Goal: Task Accomplishment & Management: Use online tool/utility

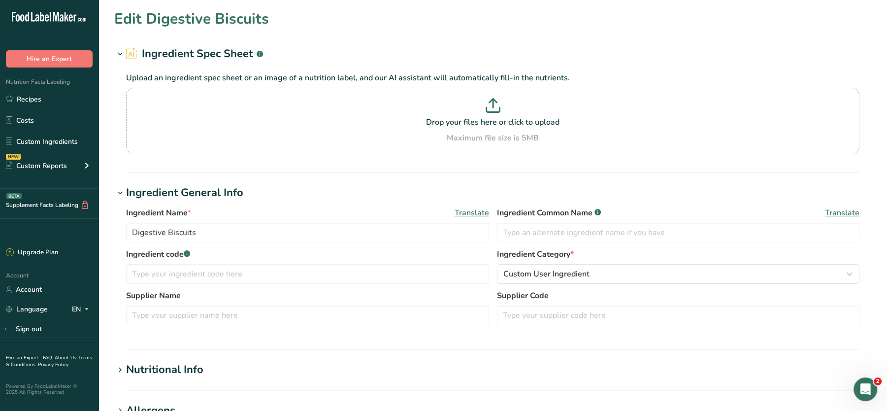
scroll to position [343, 0]
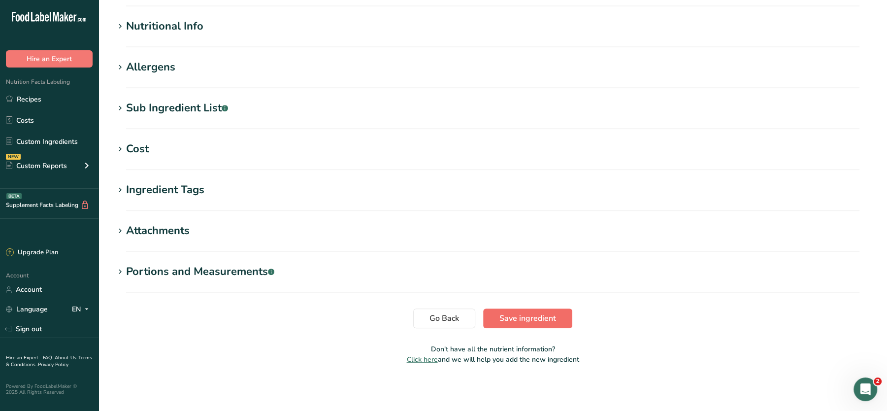
type input "Digestive Biscuits"
click at [548, 322] on span "Save ingredient" at bounding box center [527, 318] width 57 height 12
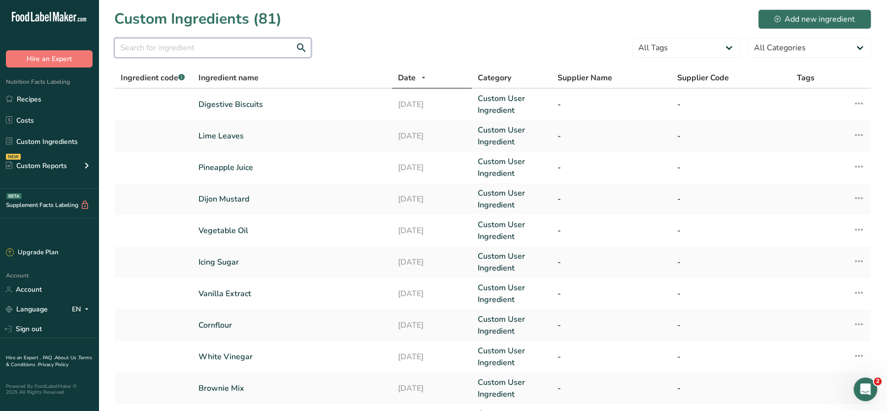
click at [182, 57] on input "text" at bounding box center [212, 48] width 197 height 20
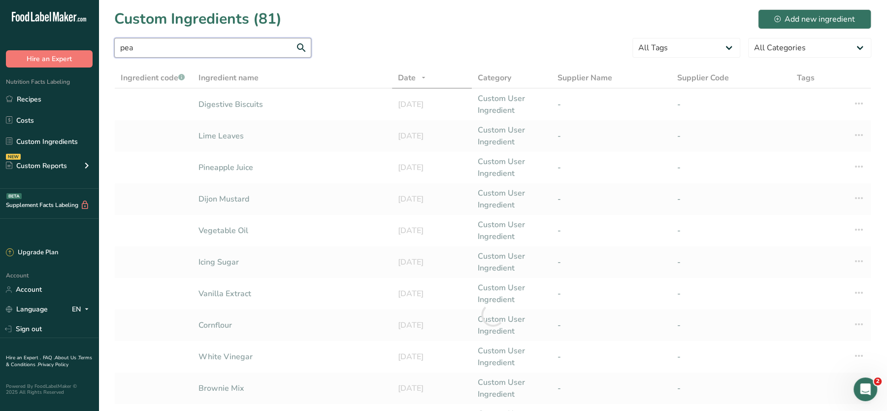
type input "pea"
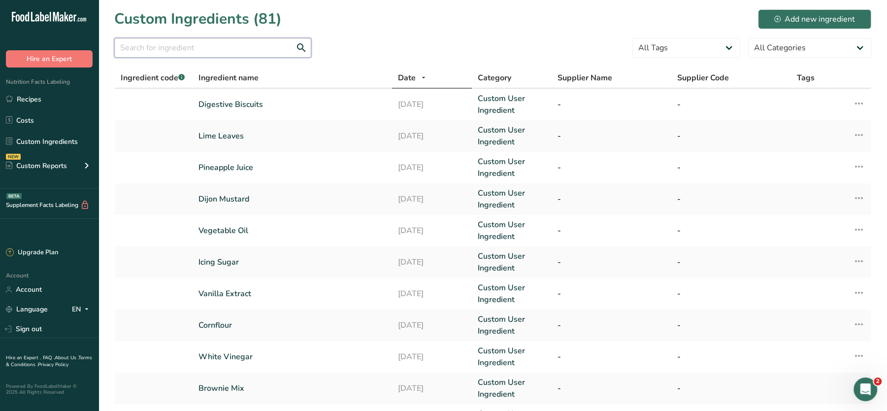
click at [239, 50] on input "text" at bounding box center [212, 48] width 197 height 20
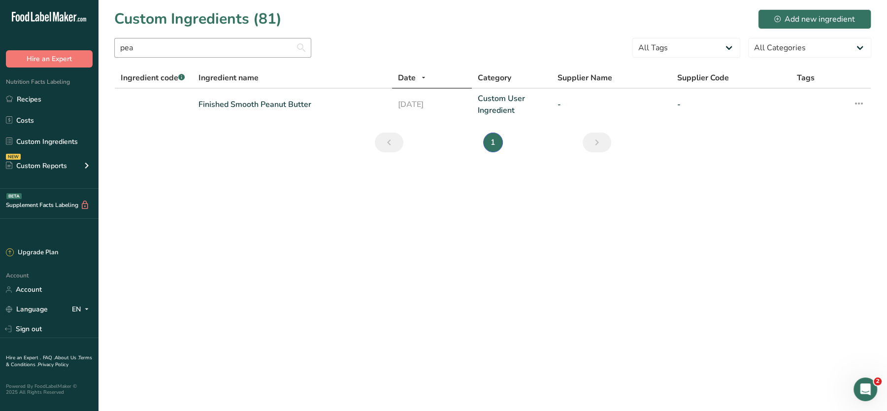
drag, startPoint x: 293, startPoint y: 35, endPoint x: 268, endPoint y: 45, distance: 26.8
click at [268, 45] on section "Custom Ingredients (81) Add new ingredient pea All Tags High Protein Source of …" at bounding box center [492, 84] width 788 height 168
click at [268, 45] on input "pea" at bounding box center [212, 48] width 197 height 20
type input "p"
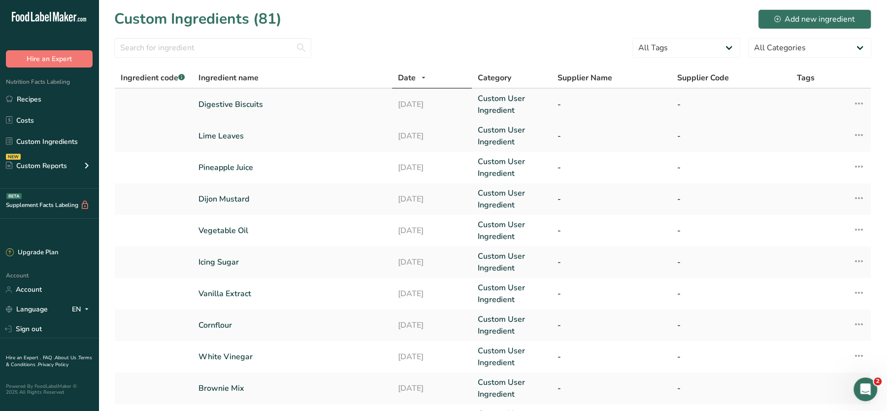
click at [857, 103] on icon at bounding box center [859, 104] width 12 height 18
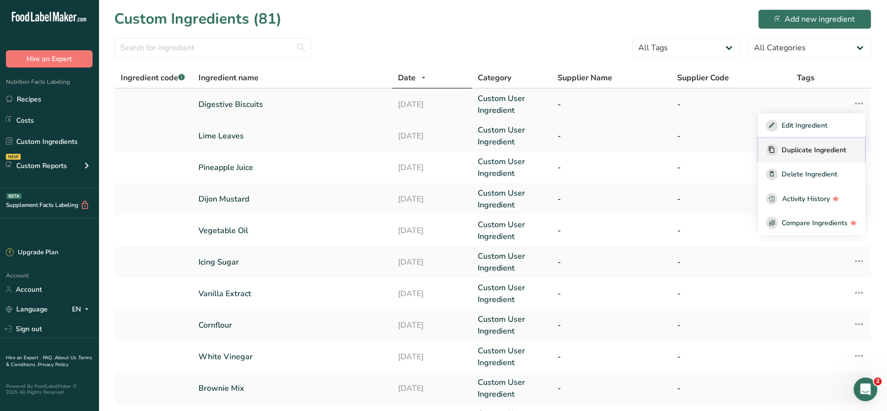
click at [826, 151] on span "Duplicate Ingredient" at bounding box center [813, 150] width 64 height 10
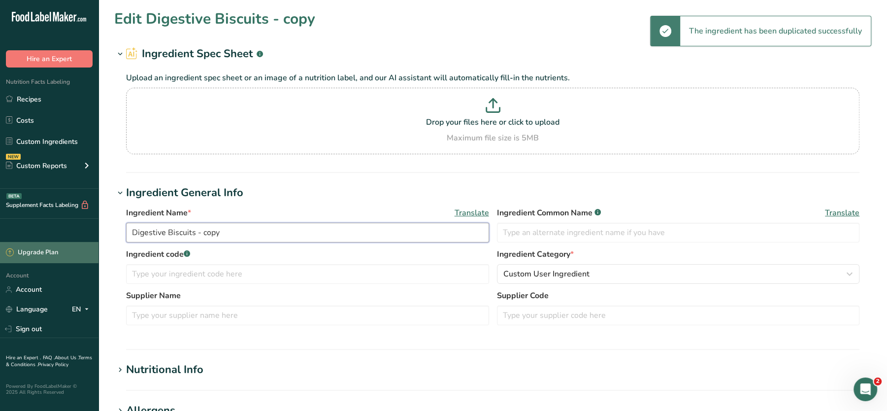
drag, startPoint x: 232, startPoint y: 226, endPoint x: 48, endPoint y: 254, distance: 186.7
click at [48, 254] on div ".a-20{fill:#fff;} Hire an Expert Nutrition Facts Labeling Recipes Costs Custom …" at bounding box center [443, 377] width 887 height 755
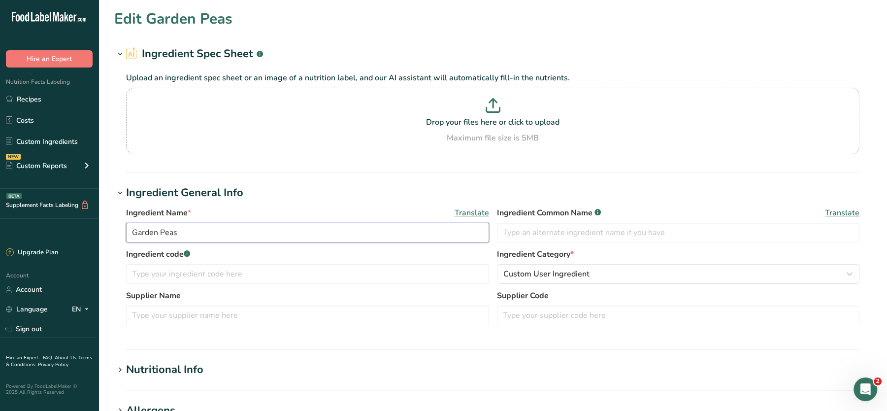
scroll to position [343, 0]
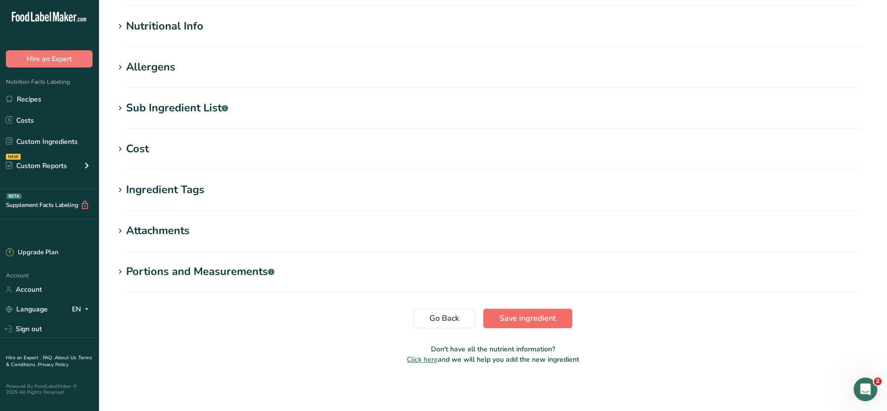
type input "Garden Peas"
click at [538, 317] on span "Save ingredient" at bounding box center [527, 318] width 57 height 12
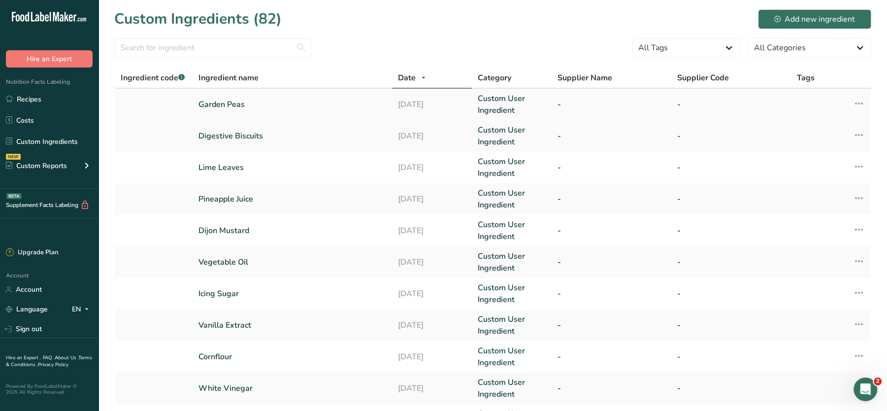
click at [855, 100] on icon at bounding box center [859, 104] width 12 height 18
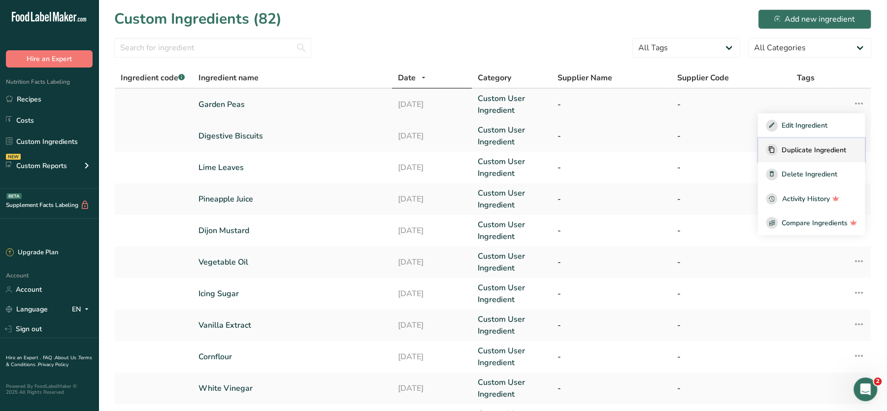
click at [815, 147] on span "Duplicate Ingredient" at bounding box center [813, 150] width 64 height 10
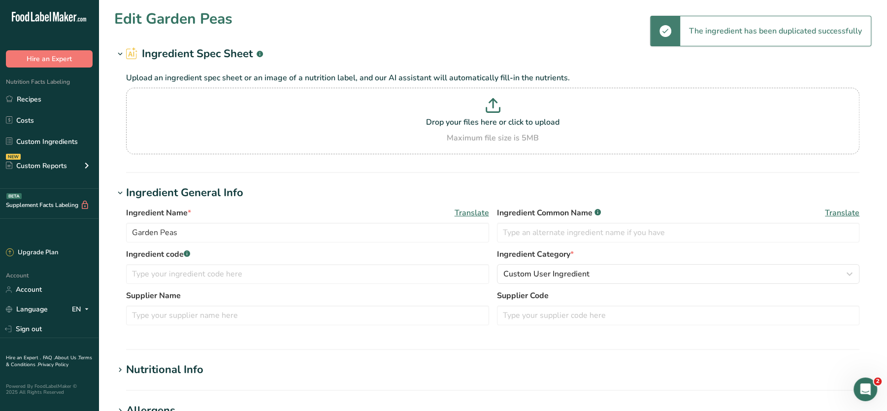
type input "Garden Peas - copy"
drag, startPoint x: 212, startPoint y: 234, endPoint x: 131, endPoint y: 235, distance: 80.7
click at [131, 235] on input "Garden Peas - copy" at bounding box center [307, 233] width 363 height 20
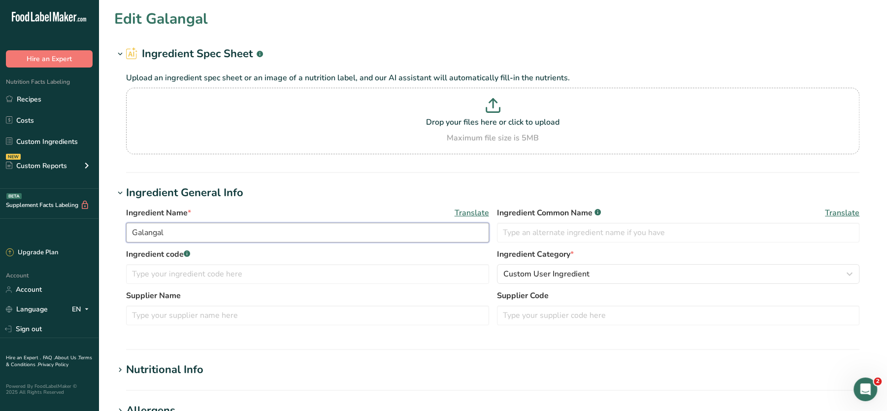
type input "Galangal"
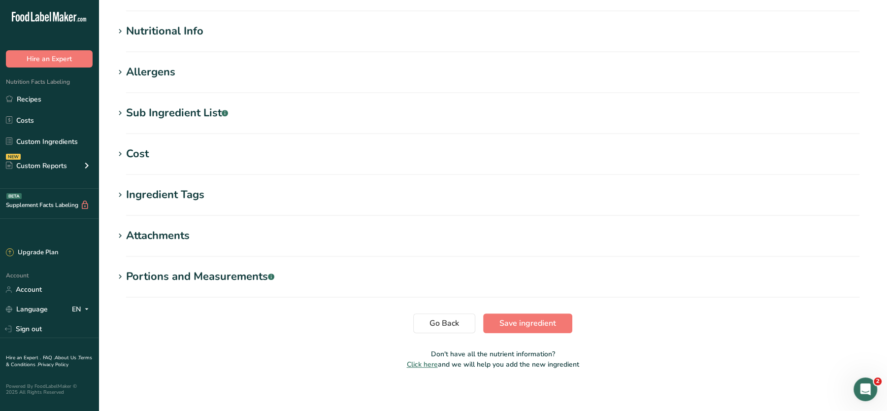
scroll to position [343, 0]
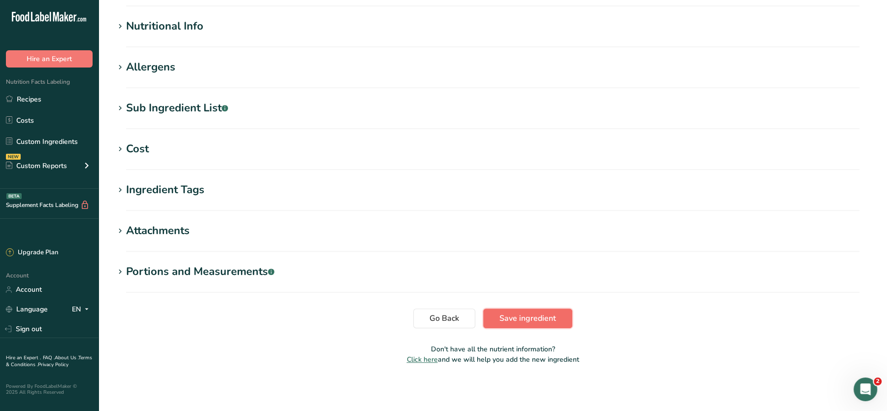
click at [521, 320] on span "Save ingredient" at bounding box center [527, 318] width 57 height 12
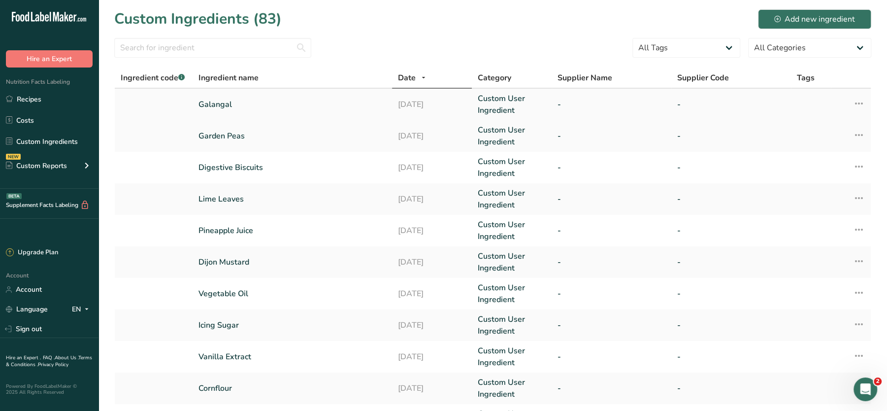
click at [859, 103] on icon at bounding box center [859, 104] width 12 height 18
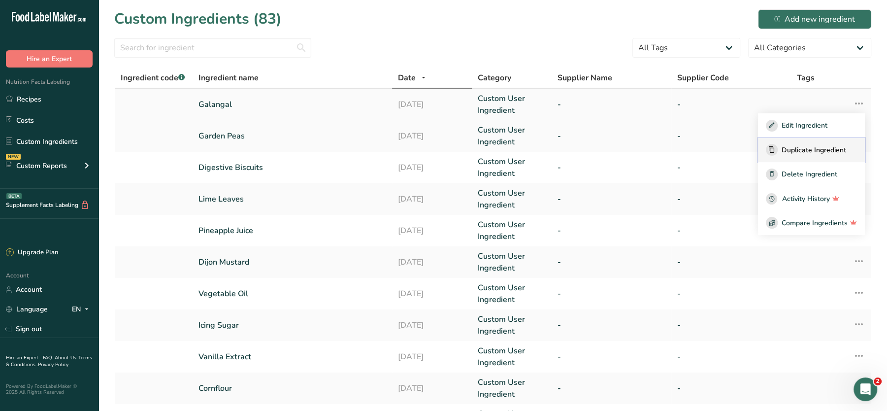
click at [783, 153] on span "Duplicate Ingredient" at bounding box center [813, 150] width 64 height 10
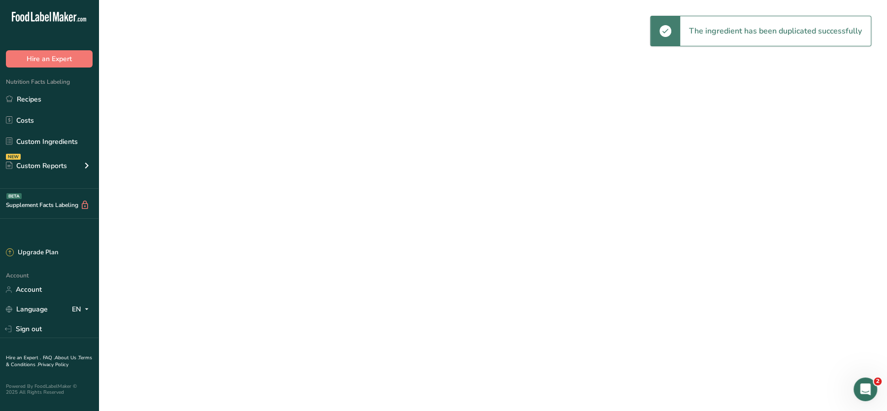
type input "Galangal - copy"
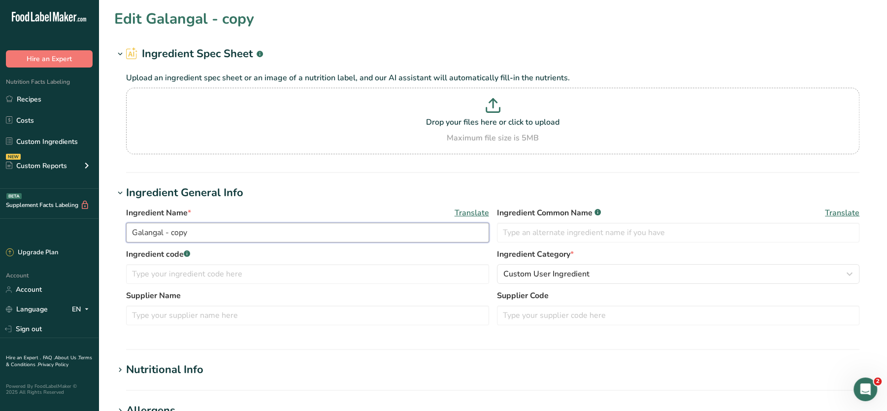
click at [174, 231] on input "Galangal - copy" at bounding box center [307, 233] width 363 height 20
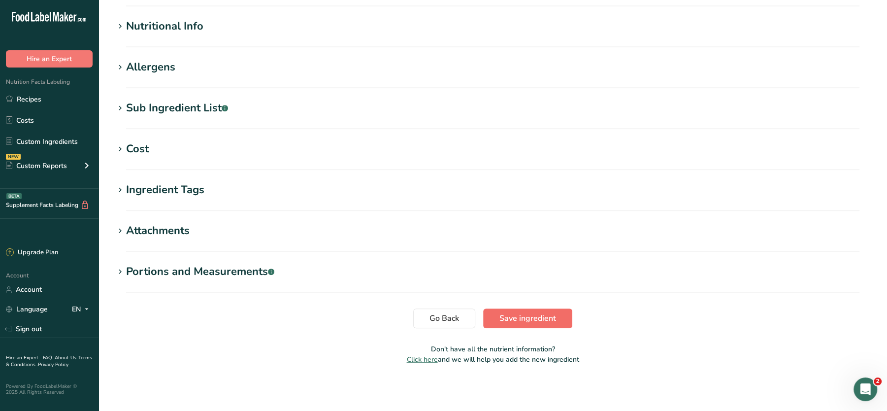
type input "Fenugreek"
click at [542, 317] on span "Save ingredient" at bounding box center [527, 318] width 57 height 12
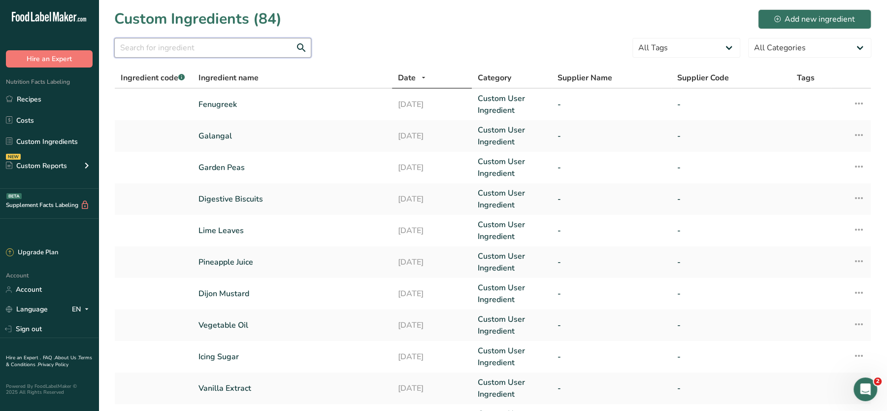
click at [192, 46] on input "text" at bounding box center [212, 48] width 197 height 20
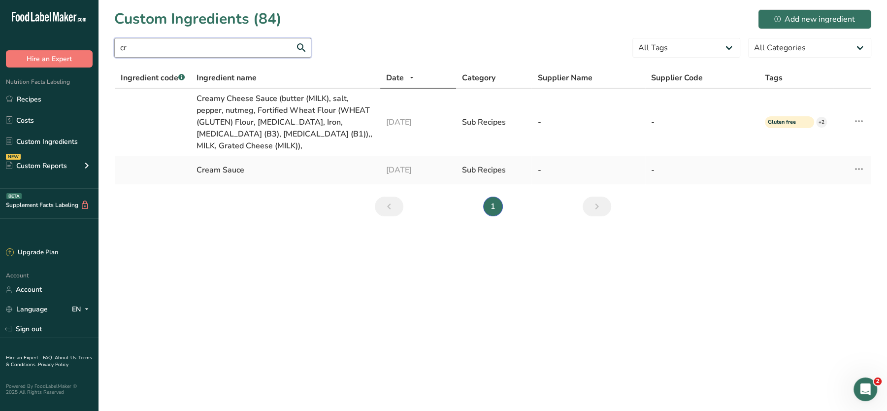
type input "c"
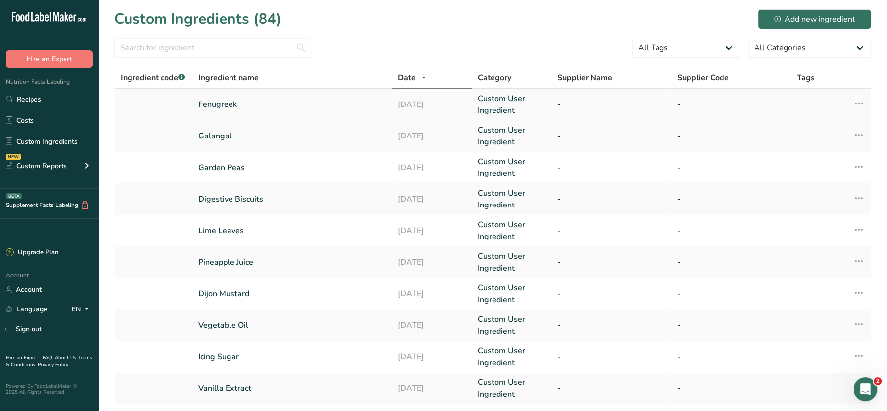
click at [856, 104] on icon at bounding box center [859, 104] width 12 height 18
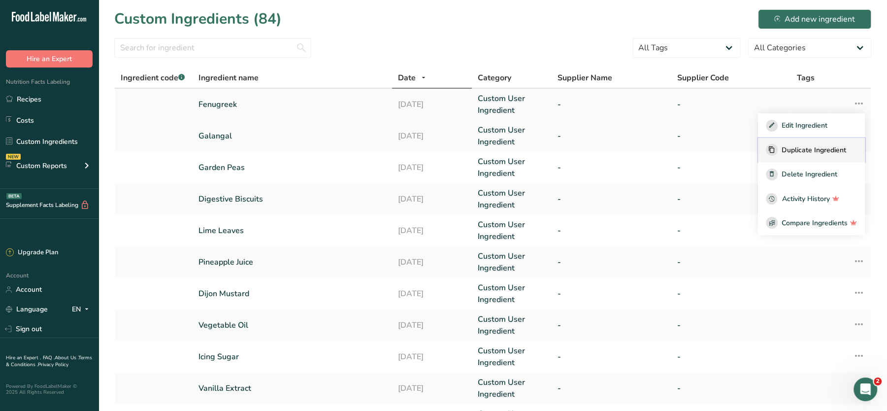
click at [803, 145] on span "Duplicate Ingredient" at bounding box center [813, 150] width 64 height 10
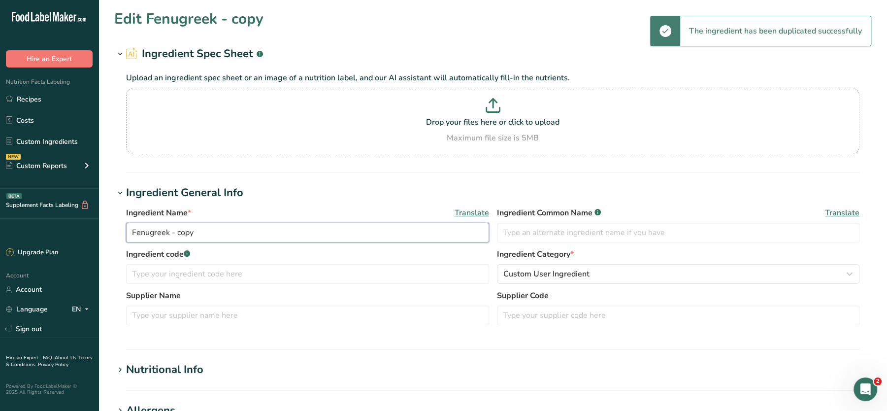
drag, startPoint x: 210, startPoint y: 225, endPoint x: 62, endPoint y: 230, distance: 148.3
click at [62, 230] on div ".a-20{fill:#fff;} Hire an Expert Nutrition Facts Labeling Recipes Costs Custom …" at bounding box center [443, 377] width 887 height 755
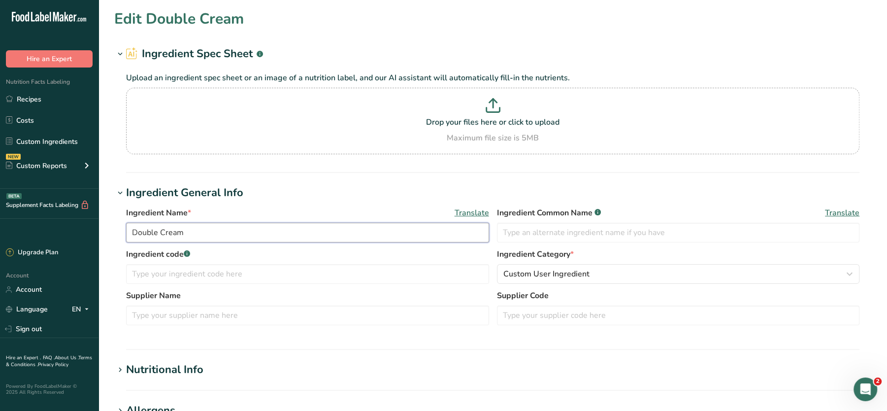
scroll to position [343, 0]
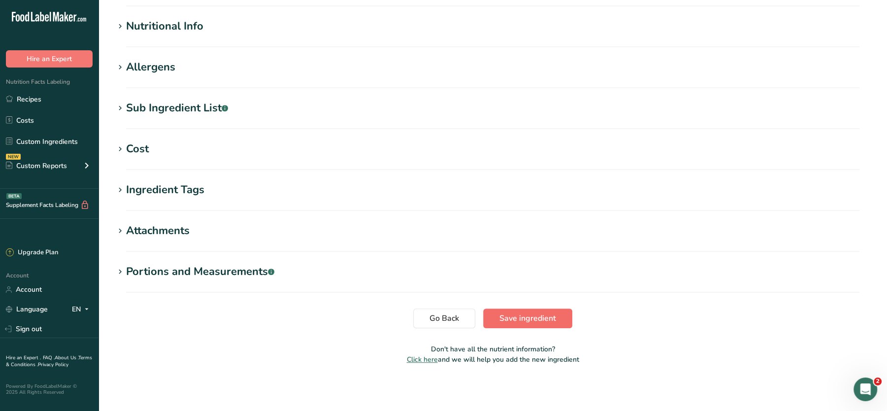
type input "Double Cream"
click at [542, 309] on button "Save ingredient" at bounding box center [527, 318] width 89 height 20
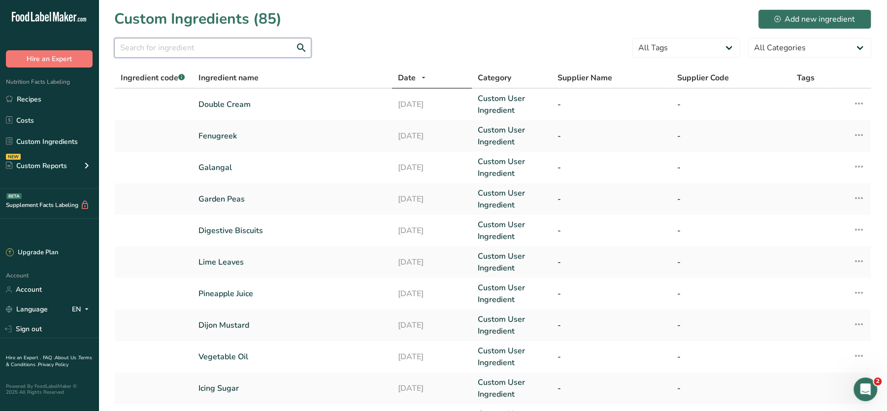
click at [281, 46] on input "text" at bounding box center [212, 48] width 197 height 20
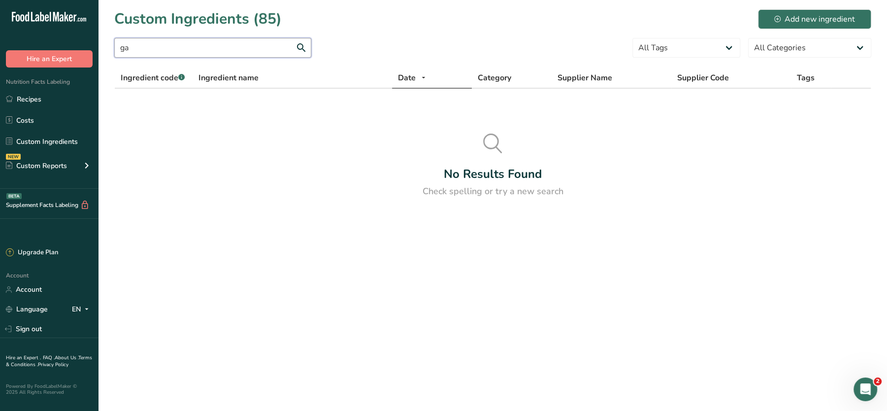
type input "g"
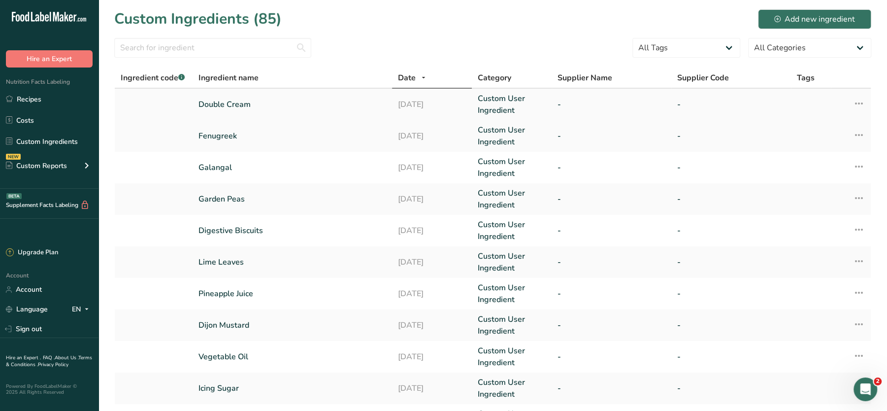
click at [858, 106] on icon at bounding box center [859, 104] width 12 height 18
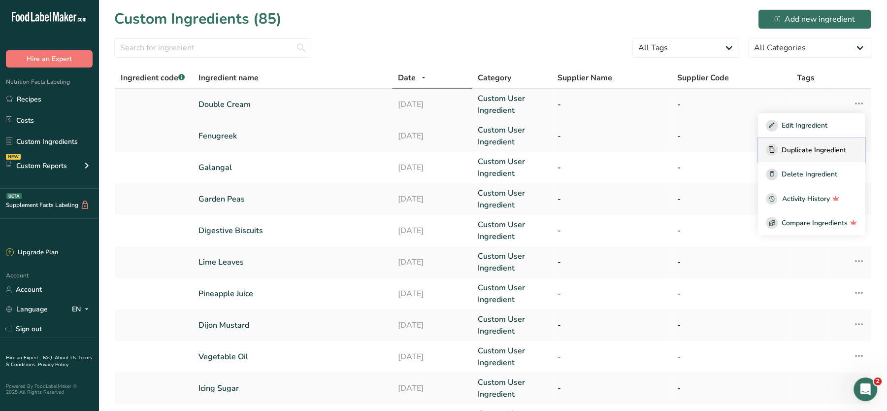
click at [807, 151] on span "Duplicate Ingredient" at bounding box center [813, 150] width 64 height 10
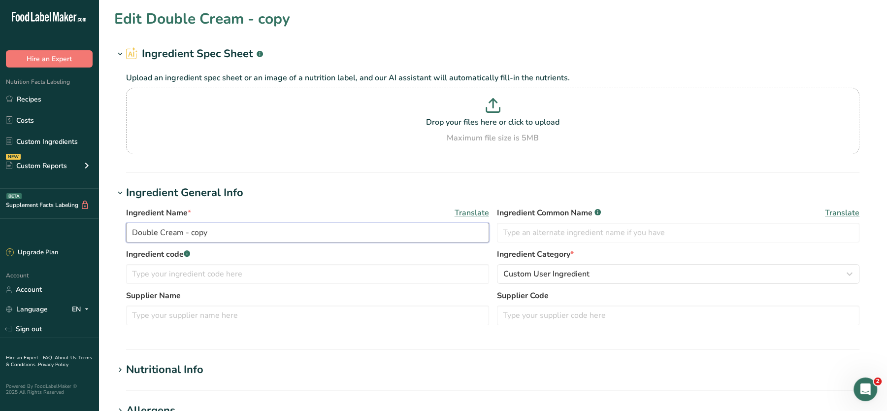
drag, startPoint x: 228, startPoint y: 231, endPoint x: 26, endPoint y: 239, distance: 202.5
click at [26, 239] on div ".a-20{fill:#fff;} Hire an Expert Nutrition Facts Labeling Recipes Costs Custom …" at bounding box center [443, 377] width 887 height 755
type input "Garam Masala"
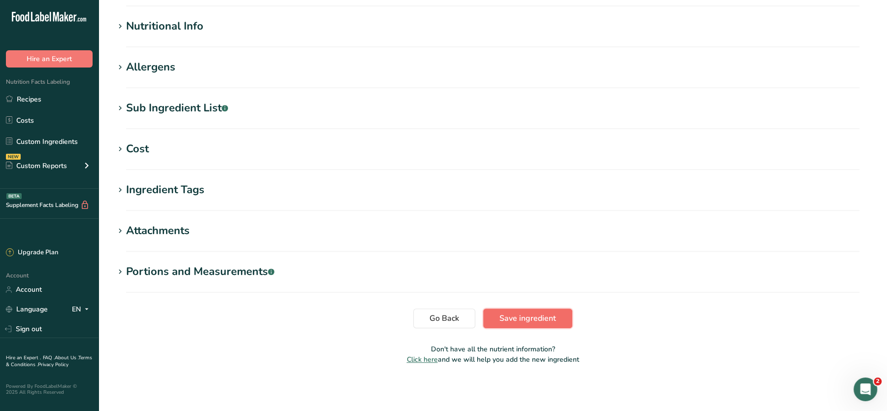
click at [510, 322] on span "Save ingredient" at bounding box center [527, 318] width 57 height 12
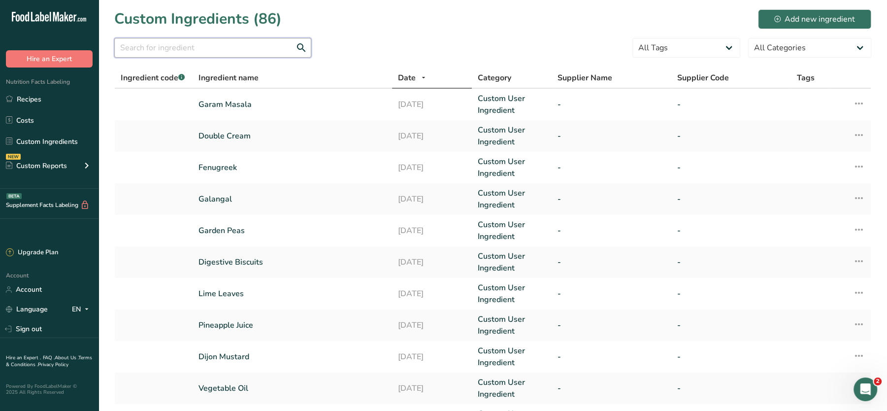
click at [271, 53] on input "text" at bounding box center [212, 48] width 197 height 20
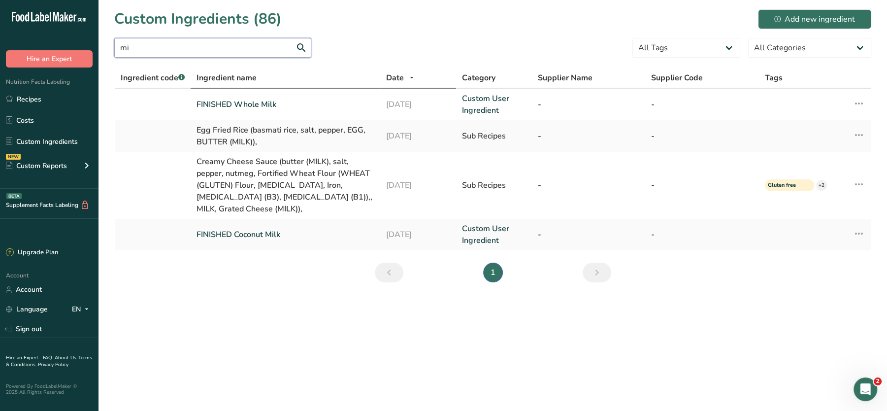
type input "m"
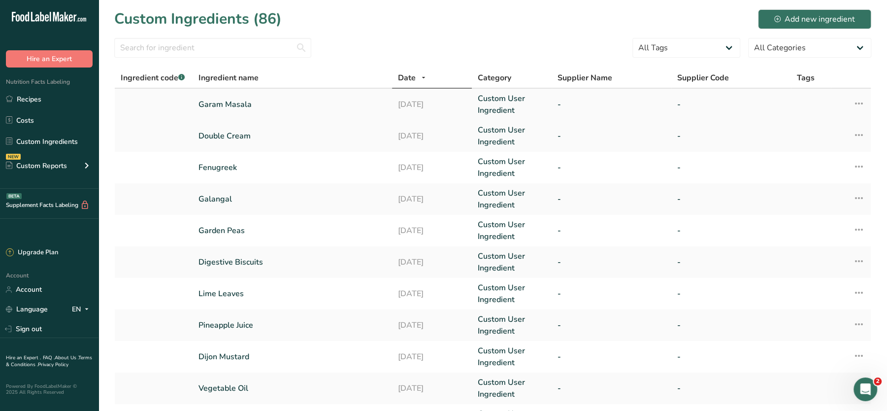
click at [861, 101] on icon at bounding box center [859, 104] width 12 height 18
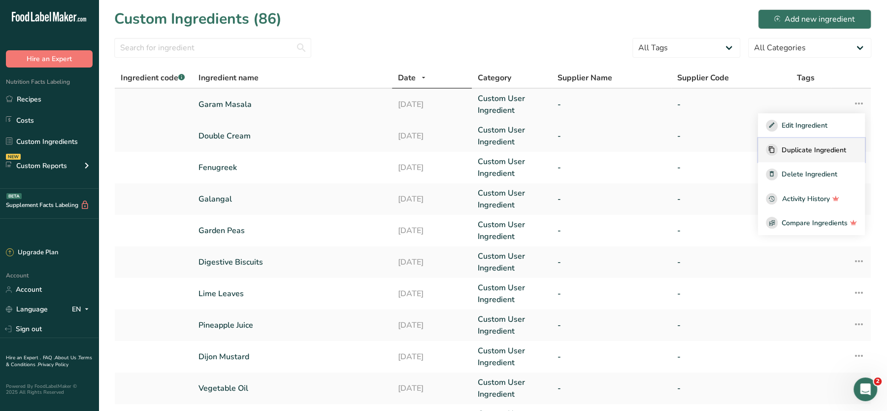
click at [800, 149] on span "Duplicate Ingredient" at bounding box center [813, 150] width 64 height 10
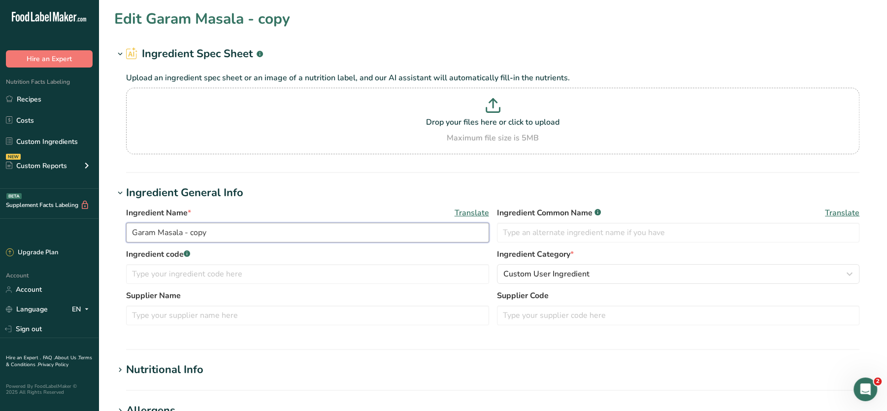
drag, startPoint x: 213, startPoint y: 232, endPoint x: 106, endPoint y: 244, distance: 107.1
click at [106, 244] on section "Edit Garam Masala - copy Ingredient Spec Sheet .a-a{fill:#347362;}.b-a{fill:#ff…" at bounding box center [492, 361] width 788 height 723
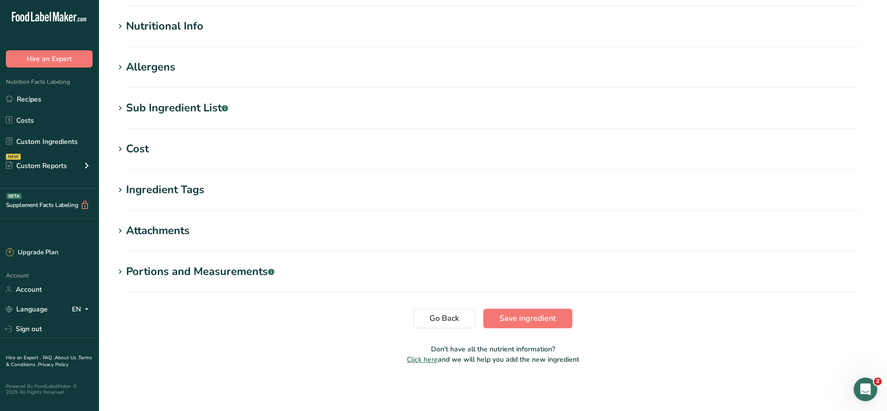
type input "Mild [PERSON_NAME] Powder"
click at [530, 333] on section "Edit Mild [PERSON_NAME] Powder Ingredient Spec Sheet .a-a{fill:#347362;}.b-a{fi…" at bounding box center [492, 18] width 788 height 723
click at [521, 316] on span "Save ingredient" at bounding box center [527, 318] width 57 height 12
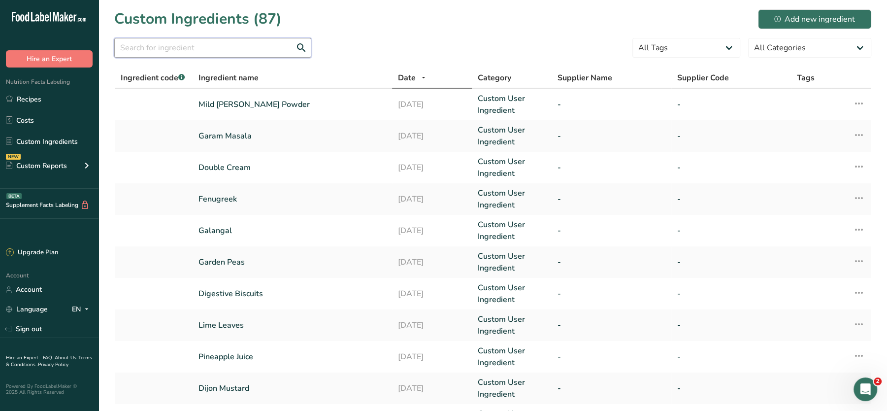
click at [266, 47] on input "text" at bounding box center [212, 48] width 197 height 20
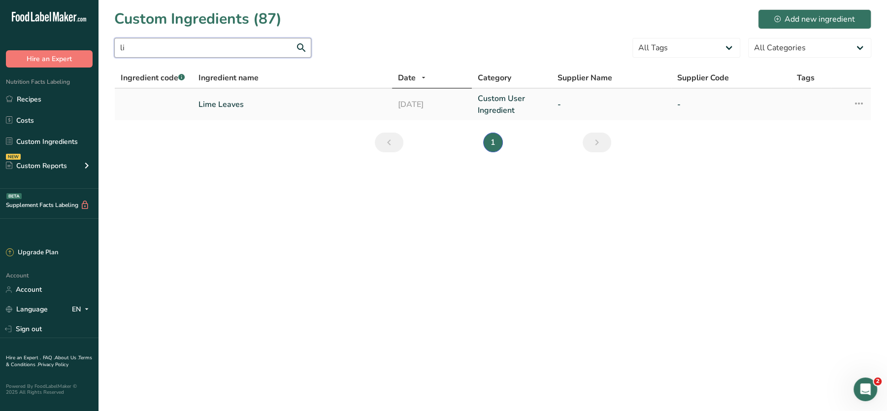
type input "l"
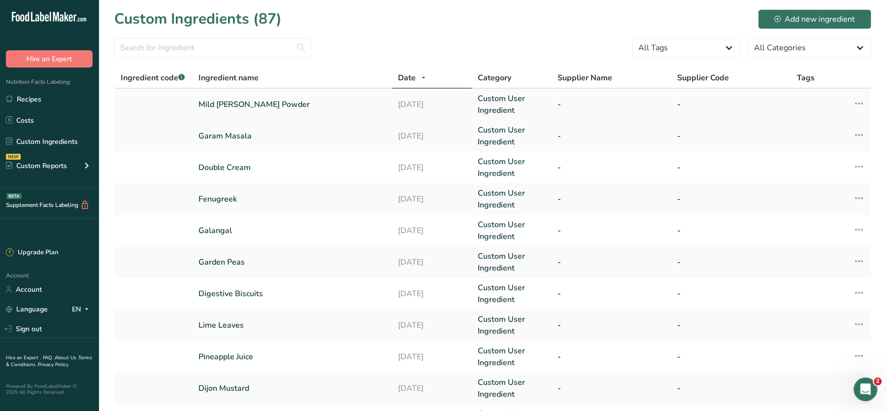
click at [857, 108] on icon at bounding box center [859, 104] width 12 height 18
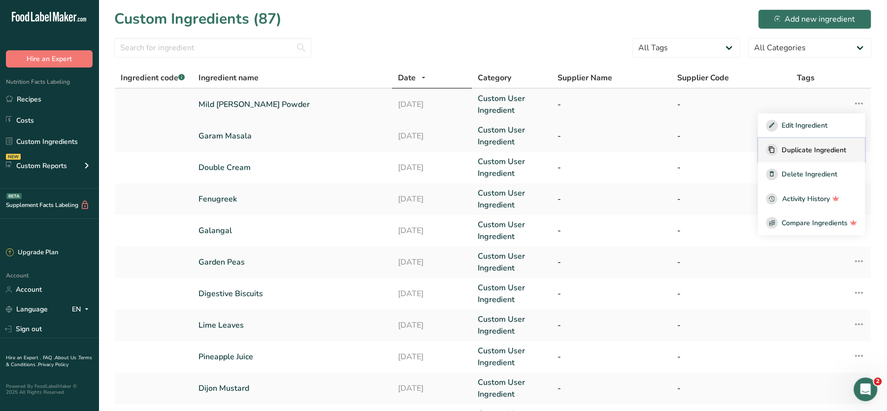
click at [802, 146] on span "Duplicate Ingredient" at bounding box center [813, 150] width 64 height 10
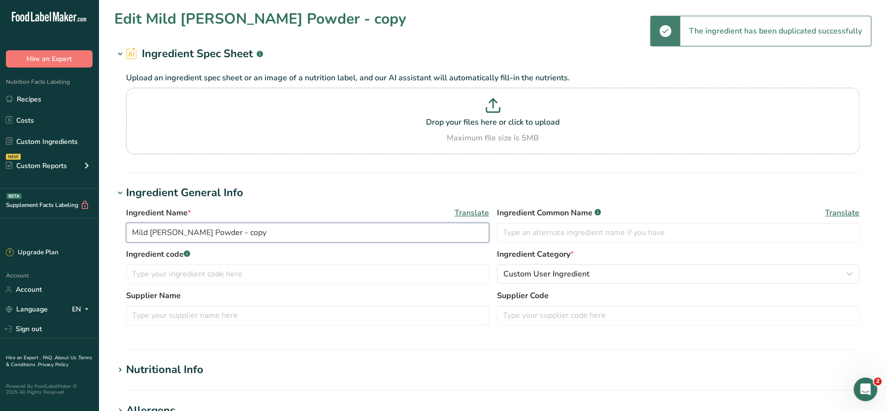
click at [249, 230] on input "Mild [PERSON_NAME] Powder - copy" at bounding box center [307, 233] width 363 height 20
click at [117, 232] on div "Ingredient Name * Translate Mild [PERSON_NAME] Powder - copy Ingredient Common …" at bounding box center [492, 269] width 757 height 136
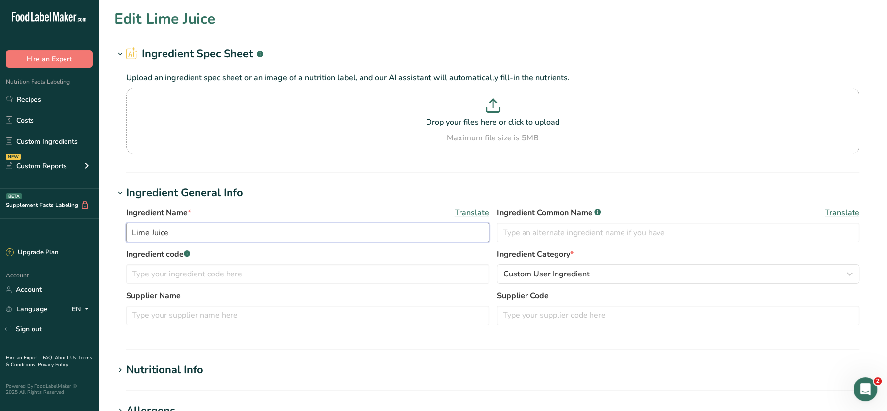
scroll to position [343, 0]
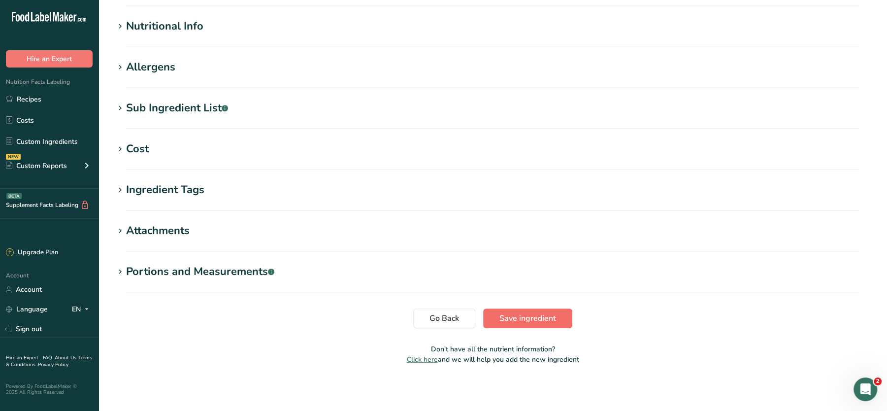
type input "Lime Juice"
click at [493, 325] on button "Save ingredient" at bounding box center [527, 318] width 89 height 20
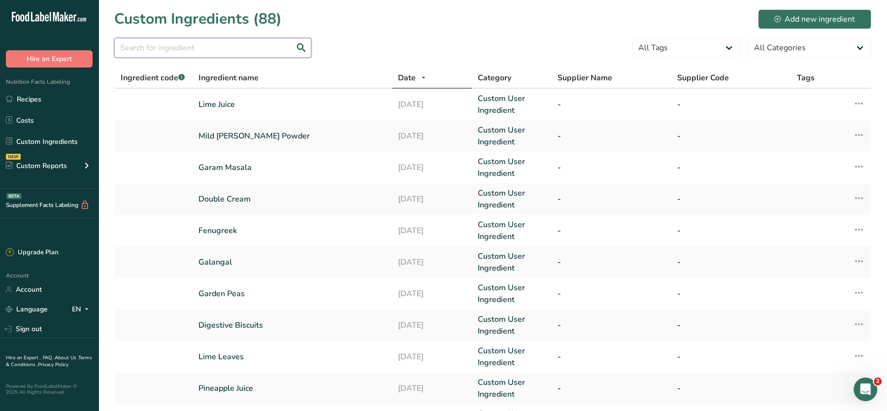
click at [240, 50] on input "text" at bounding box center [212, 48] width 197 height 20
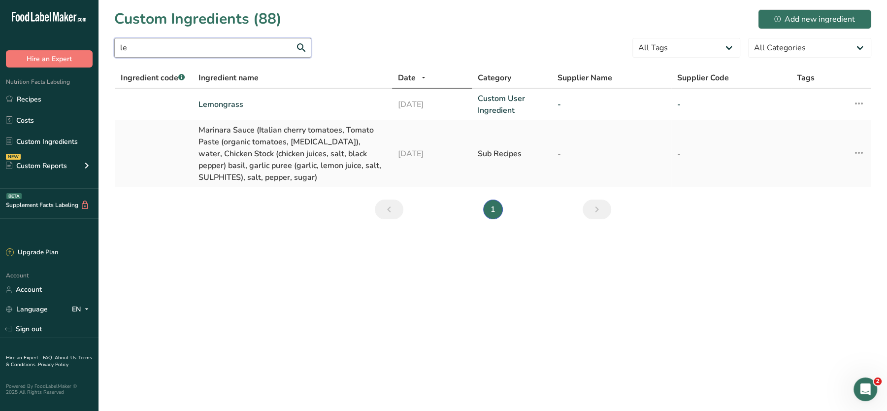
type input "l"
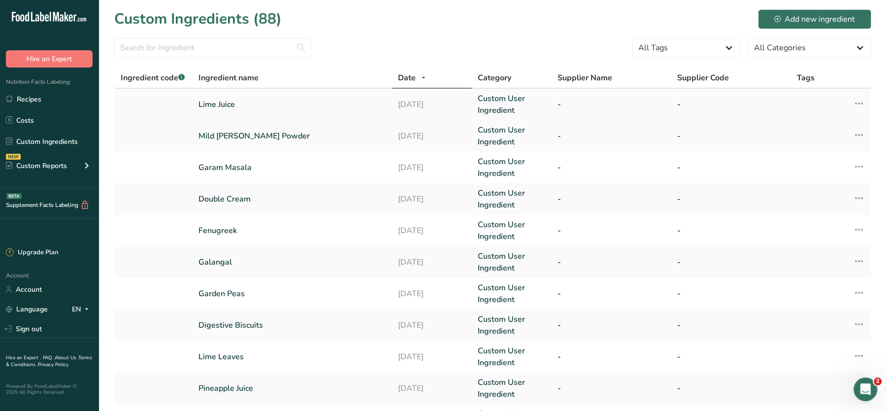
click at [857, 101] on icon at bounding box center [859, 104] width 12 height 18
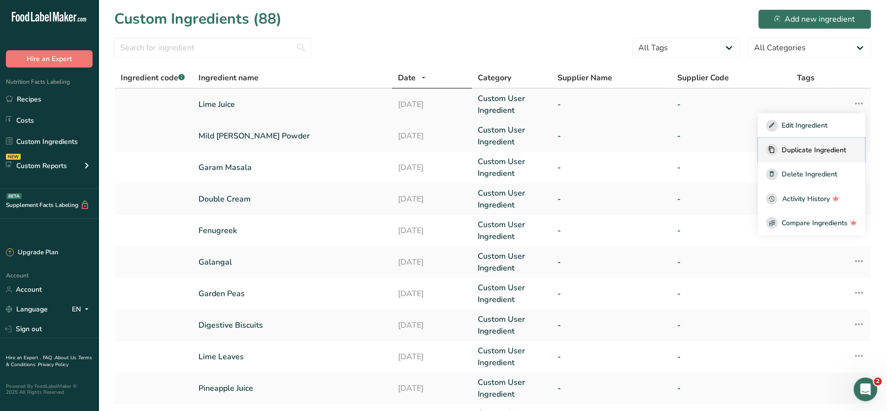
click at [829, 147] on span "Duplicate Ingredient" at bounding box center [813, 150] width 64 height 10
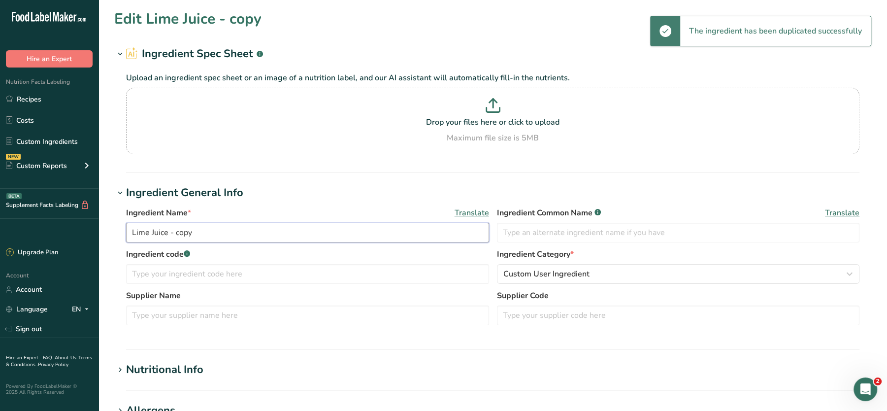
click at [135, 236] on input "Lime Juice - copy" at bounding box center [307, 233] width 363 height 20
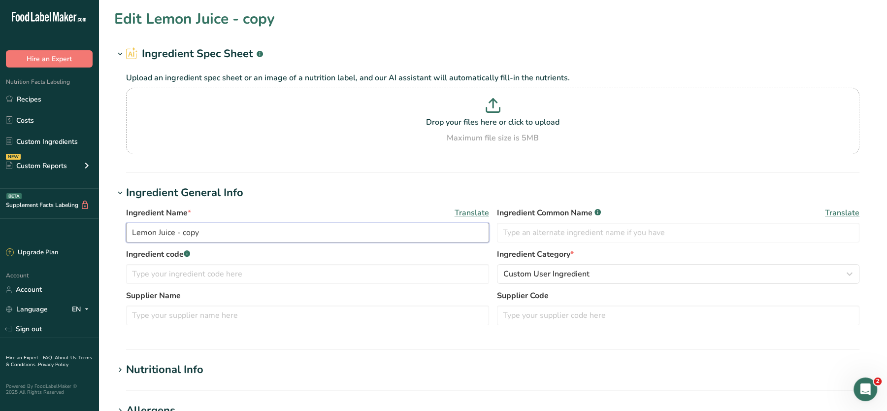
click at [226, 224] on input "Lemon Juice - copy" at bounding box center [307, 233] width 363 height 20
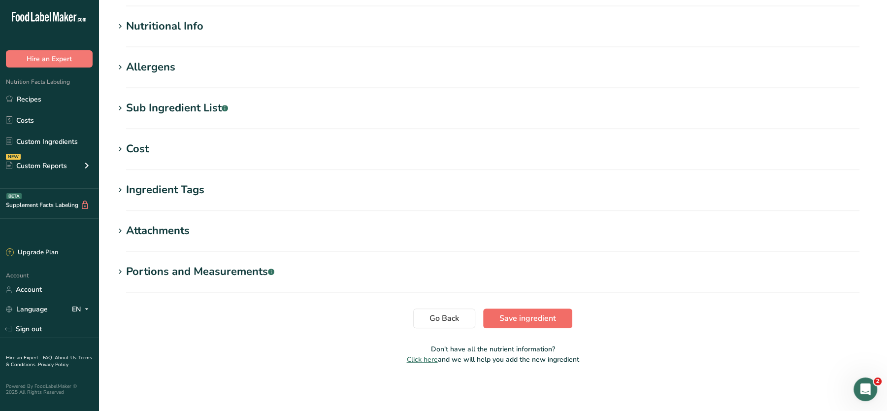
type input "Lemon Juice"
click at [530, 313] on span "Save ingredient" at bounding box center [527, 318] width 57 height 12
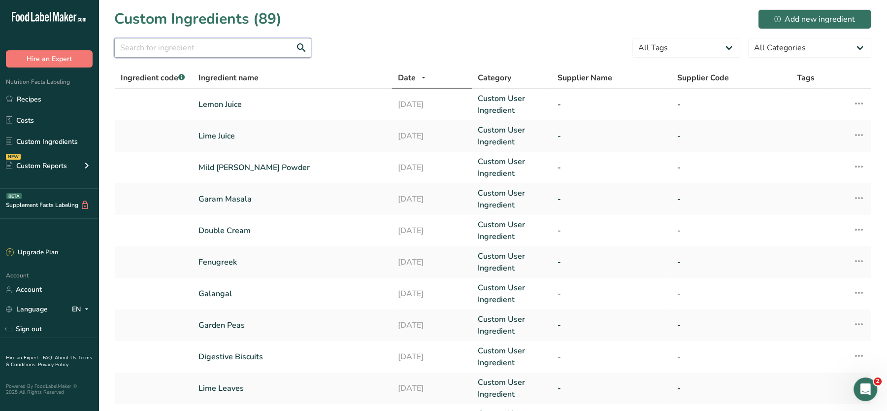
click at [232, 39] on input "text" at bounding box center [212, 48] width 197 height 20
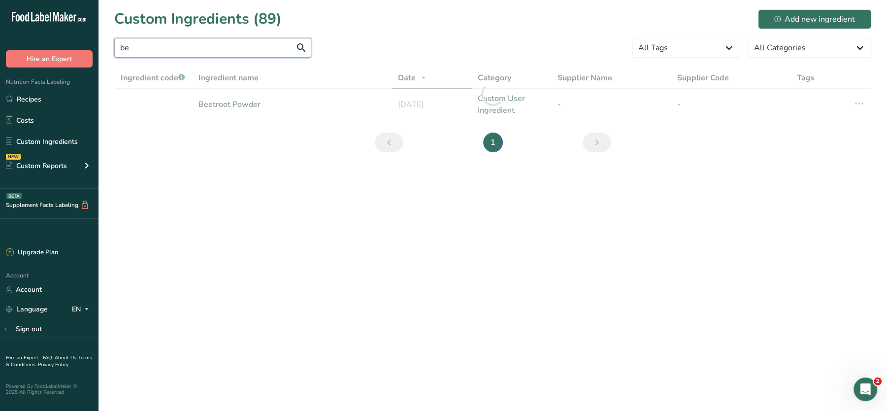
type input "b"
type input "o"
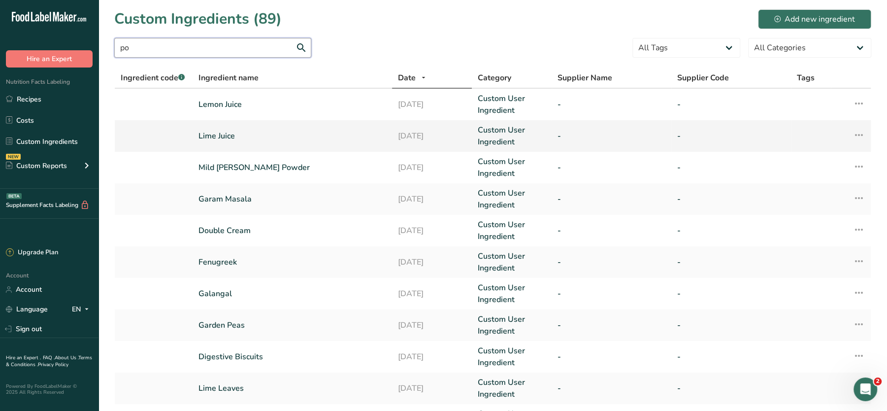
type input "p"
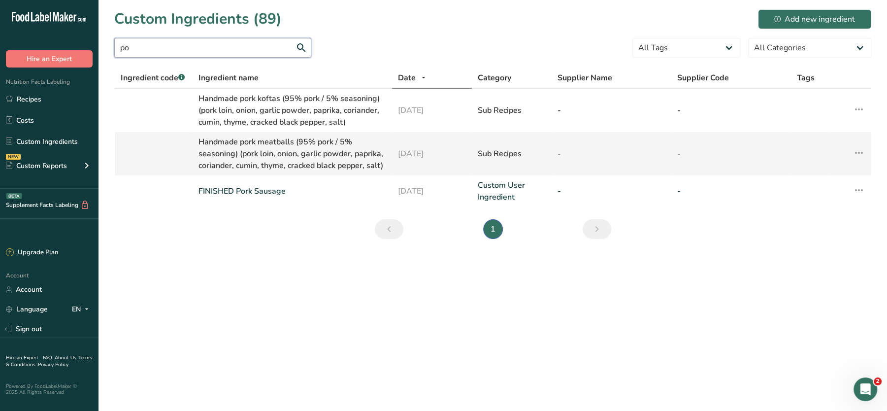
type input "p"
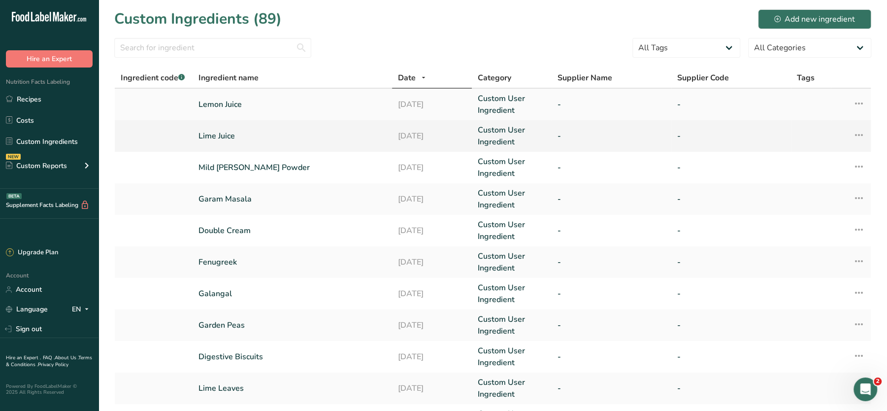
click at [858, 99] on icon at bounding box center [859, 104] width 12 height 18
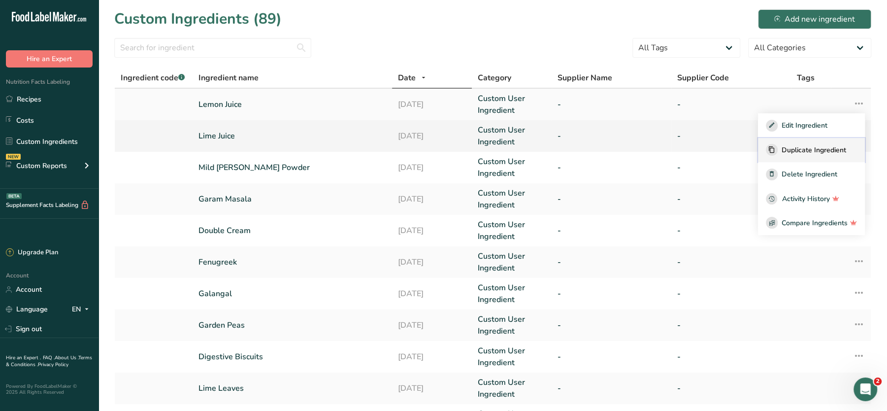
click at [810, 146] on span "Duplicate Ingredient" at bounding box center [813, 150] width 64 height 10
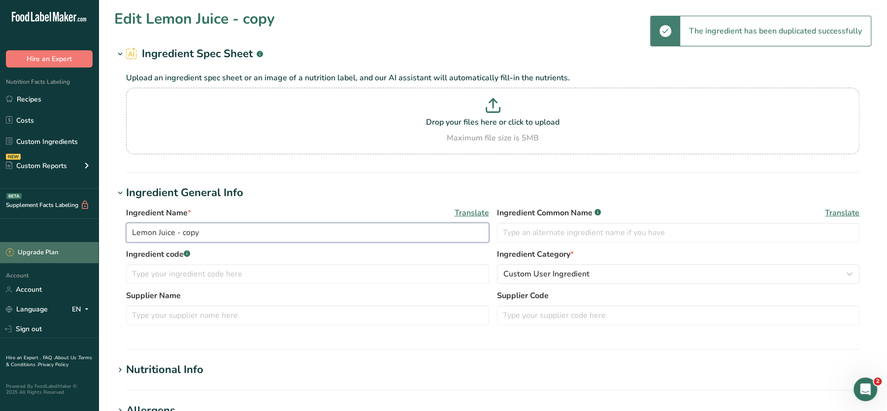
drag, startPoint x: 250, startPoint y: 234, endPoint x: 7, endPoint y: 258, distance: 243.9
click at [7, 258] on div ".a-20{fill:#fff;} Hire an Expert Nutrition Facts Labeling Recipes Costs Custom …" at bounding box center [443, 377] width 887 height 755
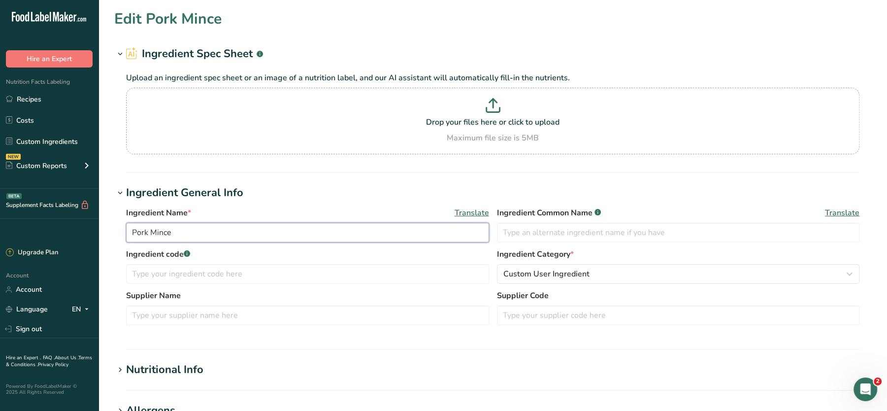
scroll to position [343, 0]
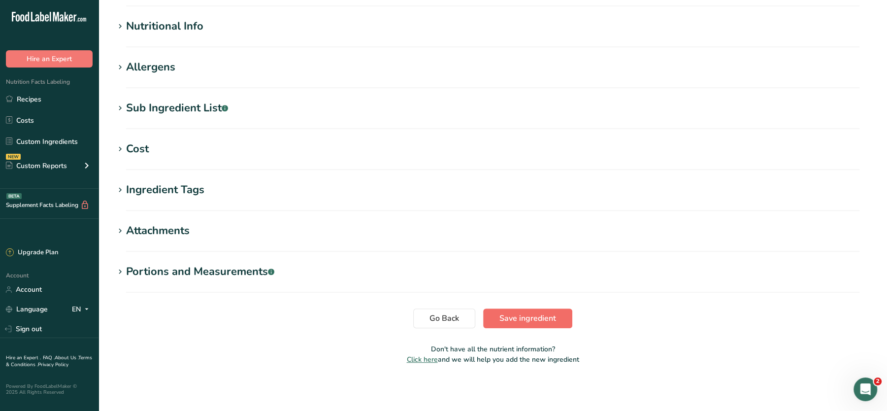
type input "Pork Mince"
click at [532, 316] on span "Save ingredient" at bounding box center [527, 318] width 57 height 12
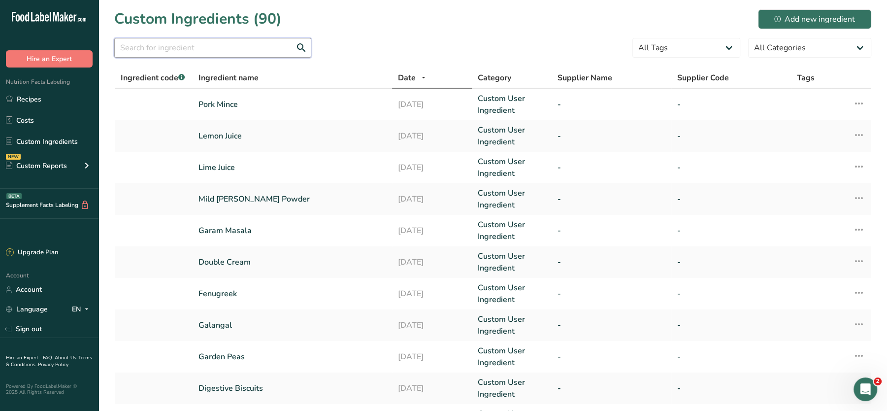
click at [234, 55] on input "text" at bounding box center [212, 48] width 197 height 20
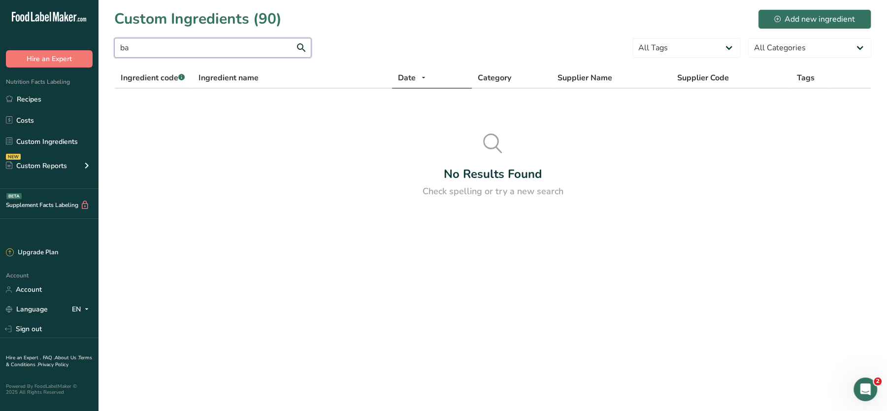
type input "b"
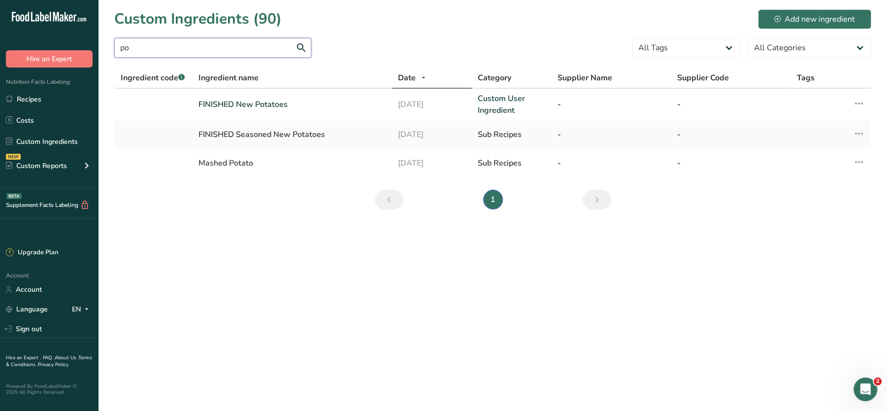
type input "p"
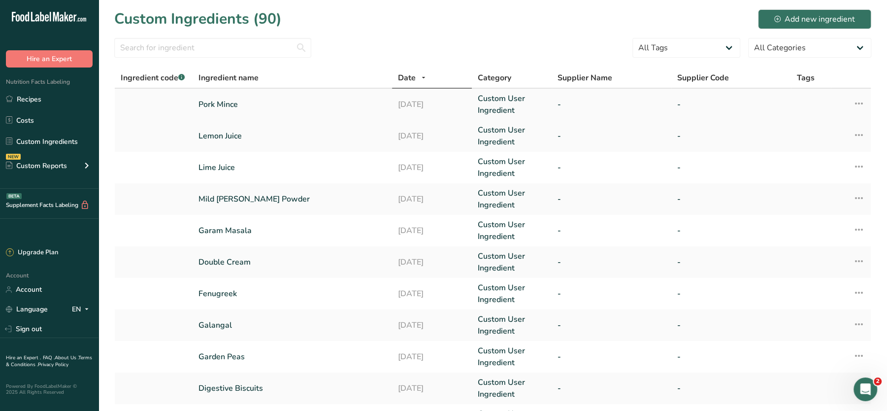
click at [859, 104] on icon at bounding box center [859, 104] width 12 height 18
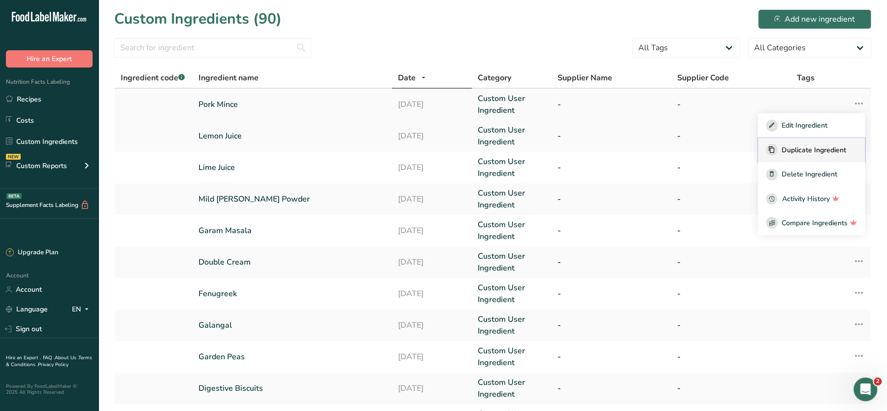
click at [807, 149] on span "Duplicate Ingredient" at bounding box center [813, 150] width 64 height 10
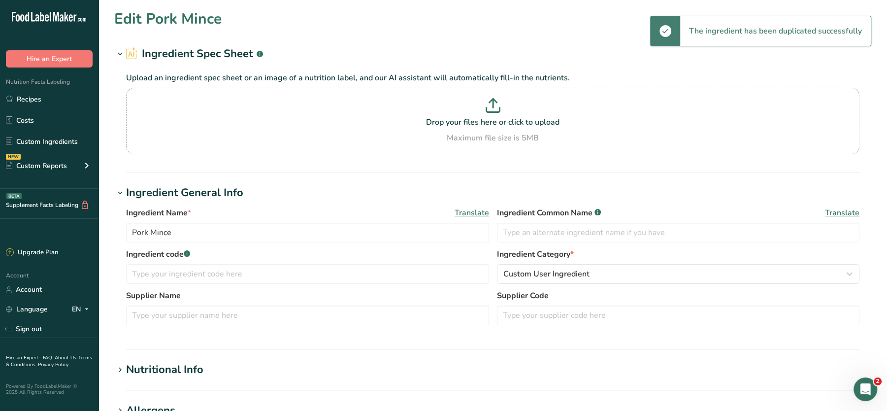
type input "Pork Mince - copy"
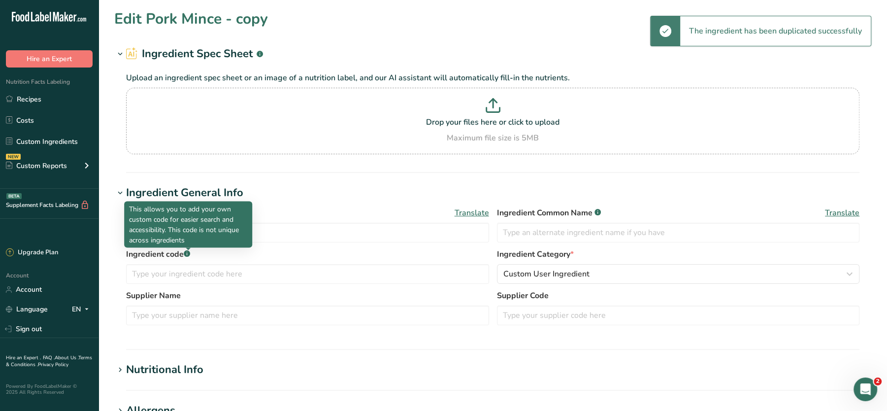
click at [212, 233] on p "This allows you to add your own custom code for easier search and accessibility…" at bounding box center [188, 224] width 118 height 41
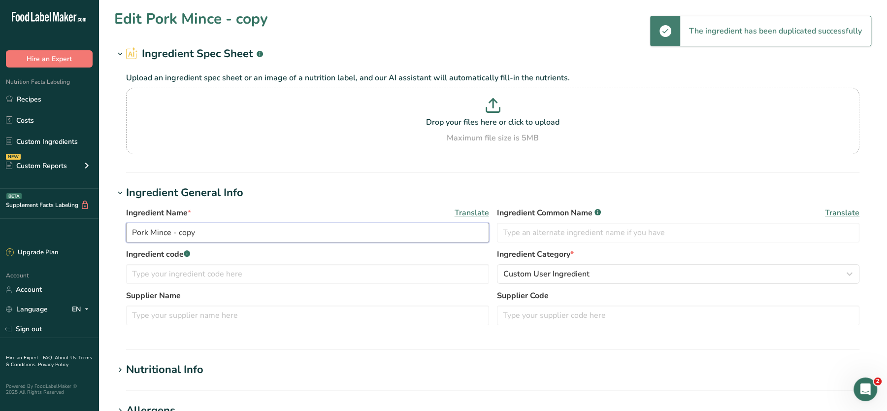
click at [272, 231] on input "Pork Mince - copy" at bounding box center [307, 233] width 363 height 20
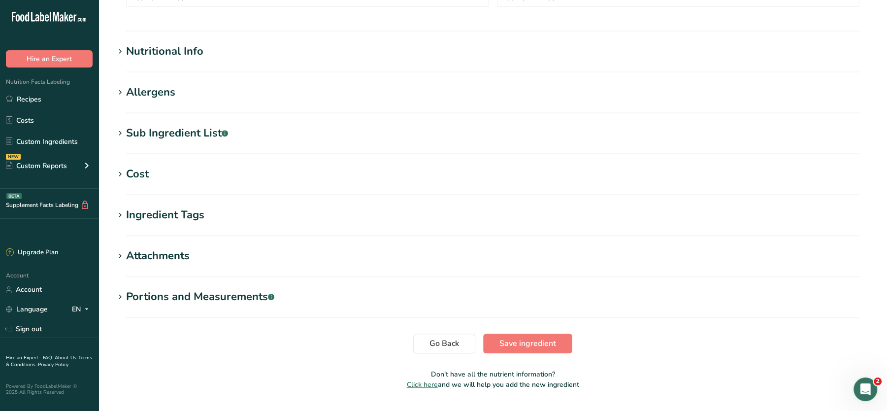
scroll to position [343, 0]
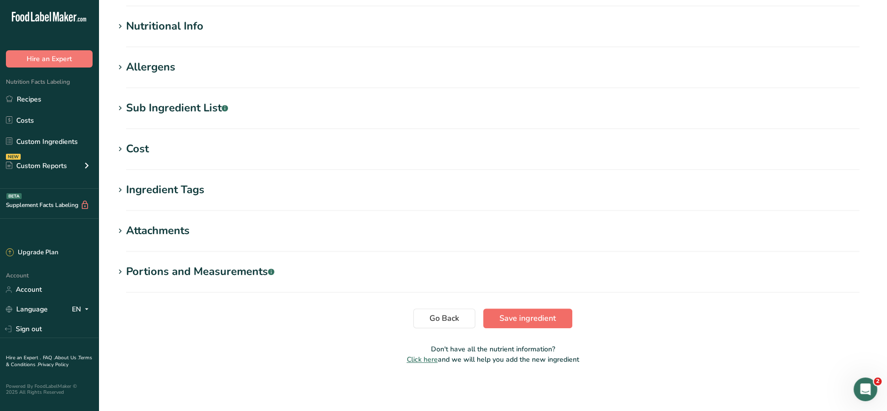
type input "White Potatoes"
click at [495, 315] on button "Save ingredient" at bounding box center [527, 318] width 89 height 20
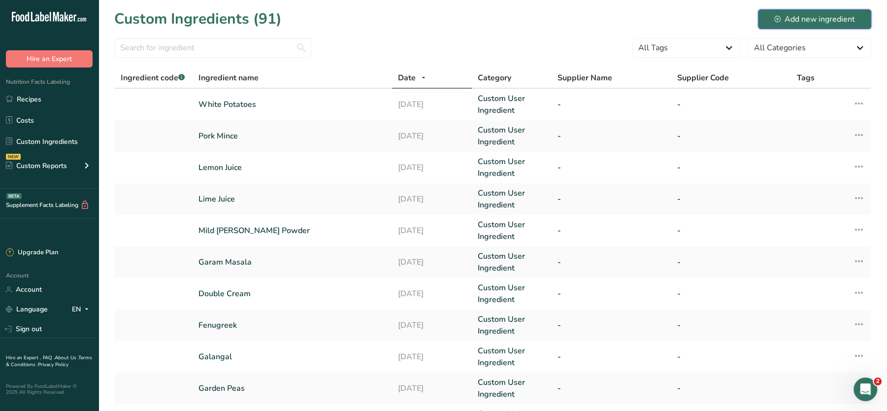
click at [777, 14] on div "Add new ingredient" at bounding box center [814, 19] width 81 height 12
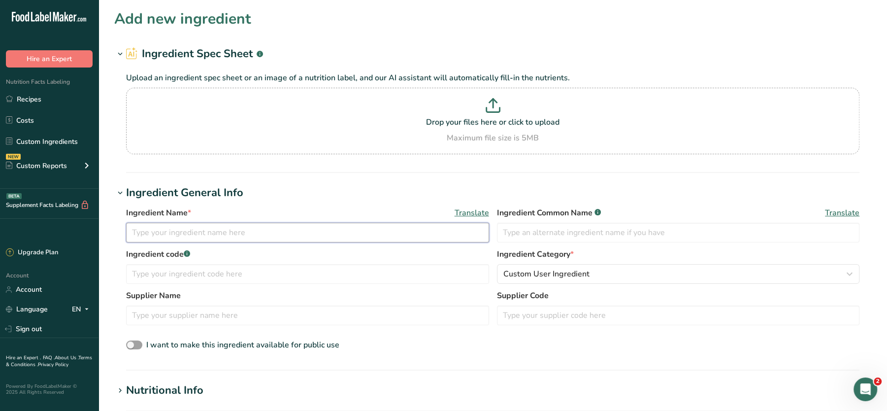
click at [188, 230] on input "text" at bounding box center [307, 233] width 363 height 20
type input "Mut"
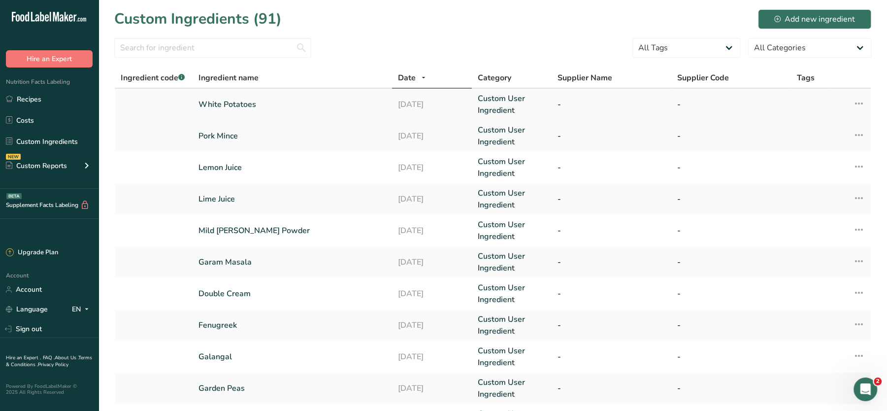
click at [862, 106] on icon at bounding box center [859, 104] width 12 height 18
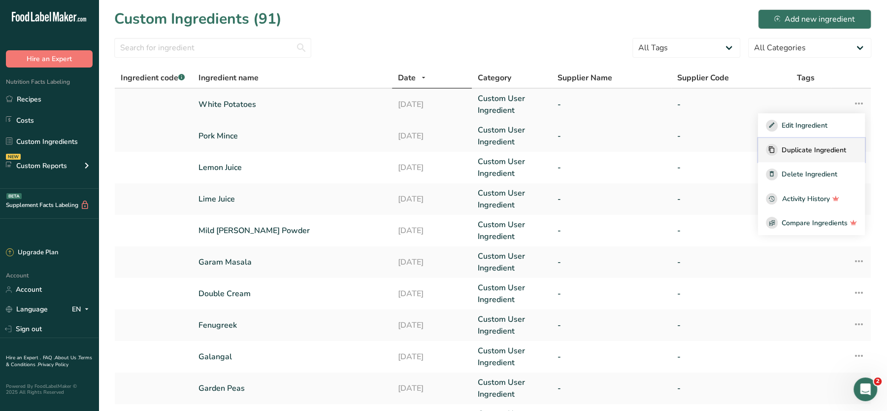
click at [798, 146] on span "Duplicate Ingredient" at bounding box center [813, 150] width 64 height 10
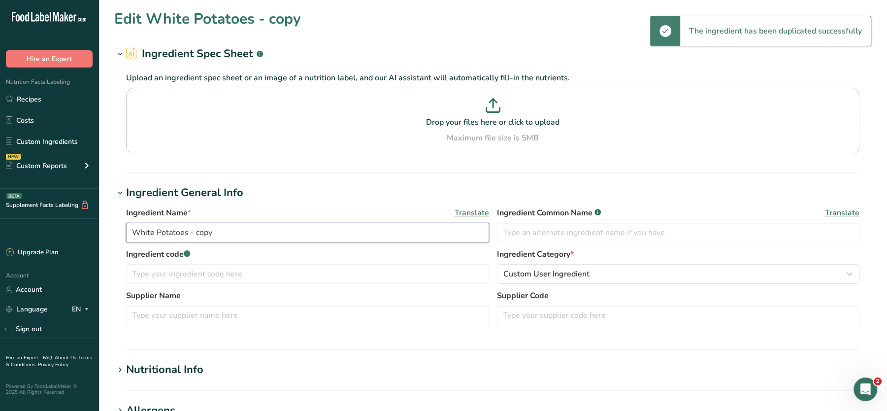
drag, startPoint x: 225, startPoint y: 227, endPoint x: 32, endPoint y: 223, distance: 192.6
click at [32, 223] on div ".a-20{fill:#fff;} Hire an Expert Nutrition Facts Labeling Recipes Costs Custom …" at bounding box center [443, 377] width 887 height 755
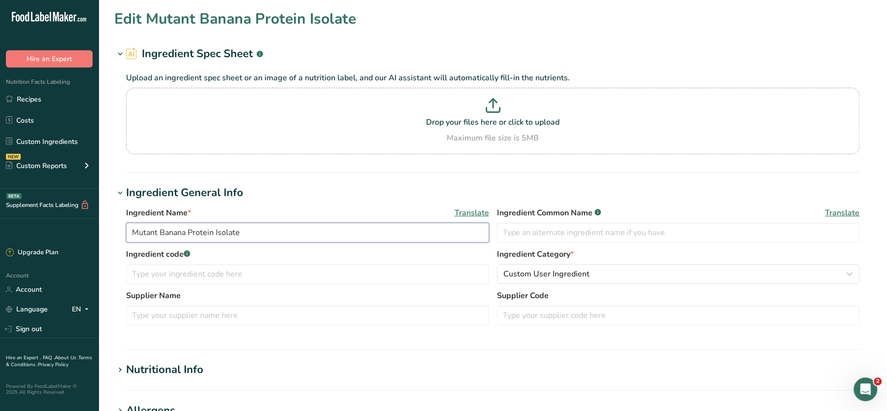
scroll to position [343, 0]
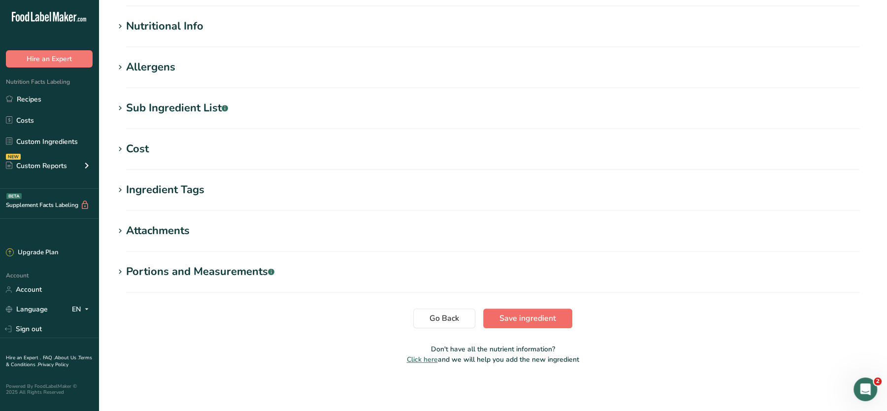
type input "Mutant Banana Protein Isolate"
click at [539, 314] on span "Save ingredient" at bounding box center [527, 318] width 57 height 12
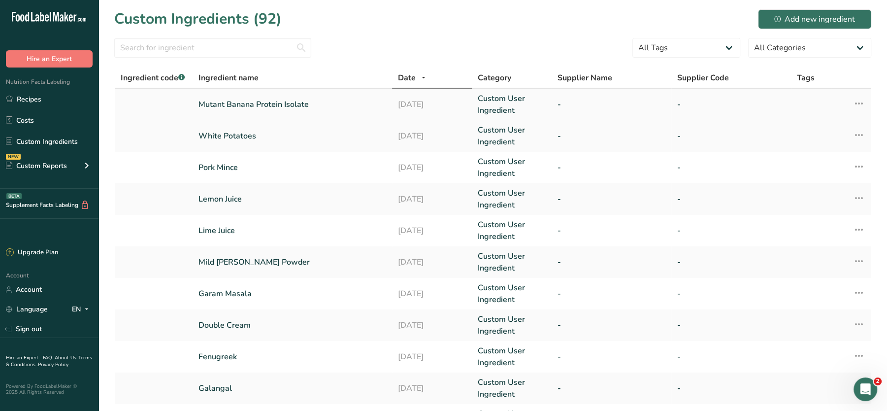
click at [862, 102] on icon at bounding box center [859, 104] width 12 height 18
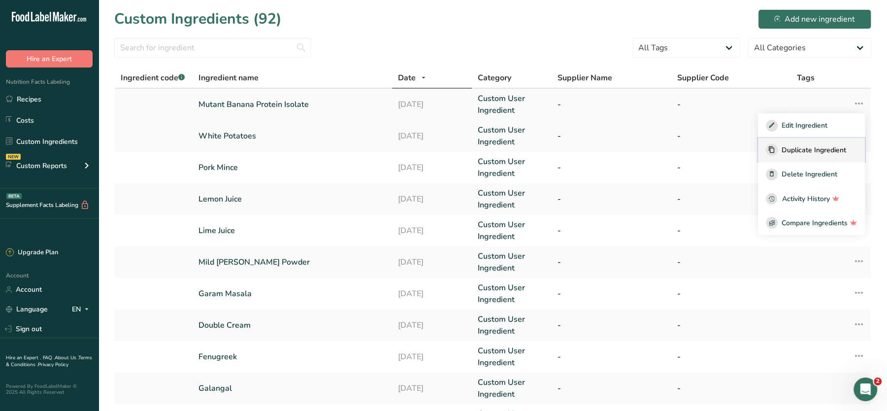
click at [785, 149] on span "Duplicate Ingredient" at bounding box center [813, 150] width 64 height 10
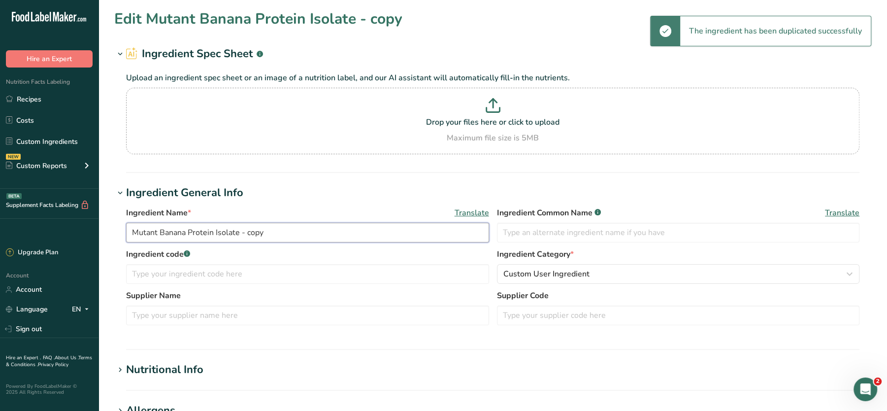
click at [273, 230] on input "Mutant Banana Protein Isolate - copy" at bounding box center [307, 233] width 363 height 20
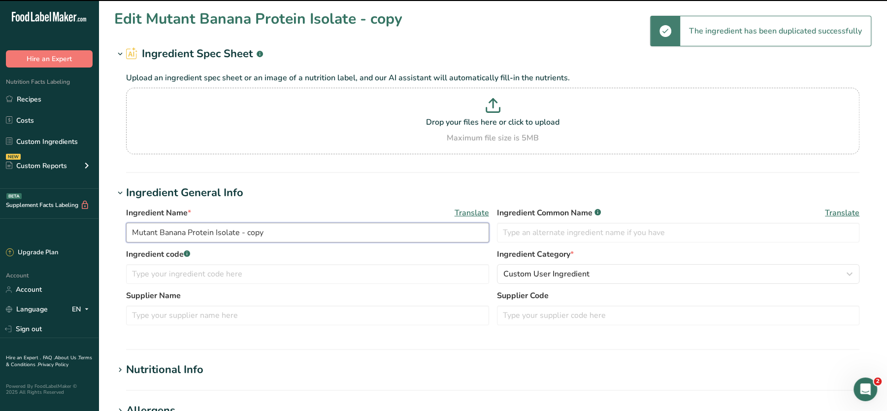
click at [112, 227] on section "Edit Mutant Banana Protein Isolate - copy Ingredient Spec Sheet .a-a{fill:#3473…" at bounding box center [492, 361] width 788 height 723
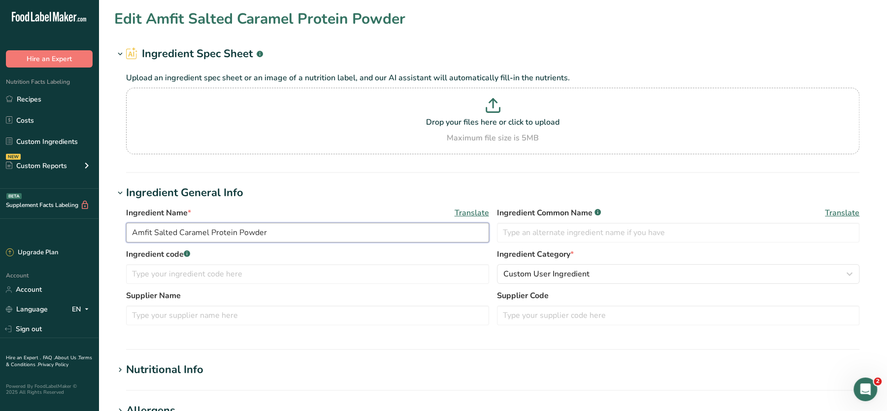
scroll to position [343, 0]
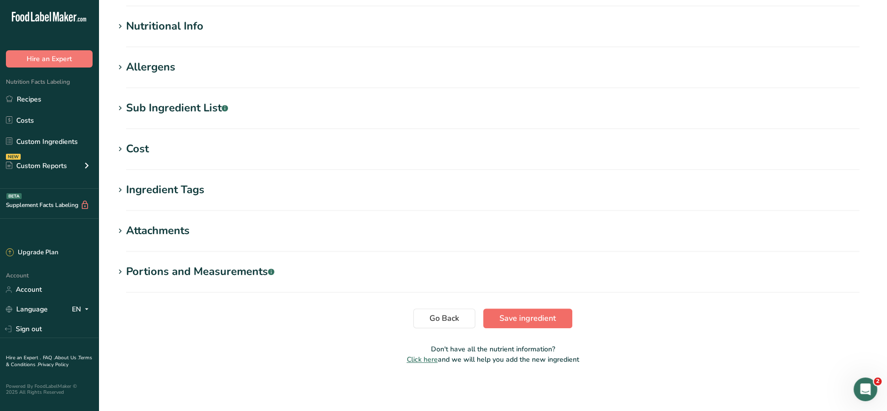
type input "Amfit Salted Caramel Protein Powder"
click at [533, 316] on span "Save ingredient" at bounding box center [527, 318] width 57 height 12
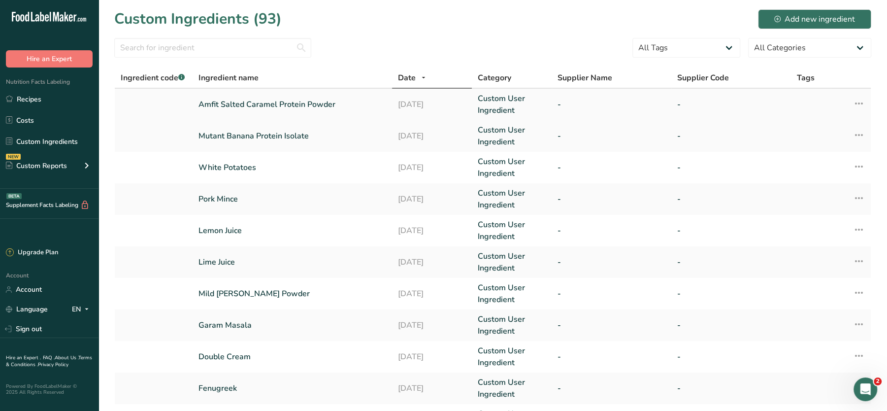
click at [865, 99] on td "Edit Ingredient Duplicate Ingredient Delete Ingredient Activity History Compare…" at bounding box center [851, 105] width 40 height 32
click at [859, 102] on icon at bounding box center [859, 104] width 12 height 18
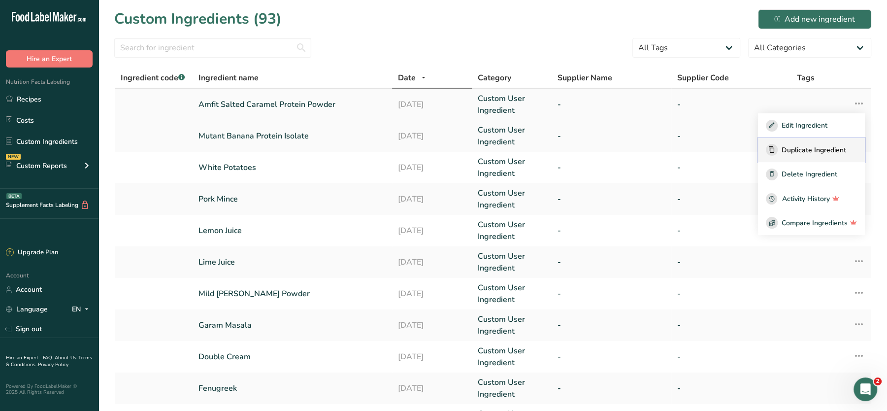
click at [785, 154] on span "Duplicate Ingredient" at bounding box center [813, 150] width 64 height 10
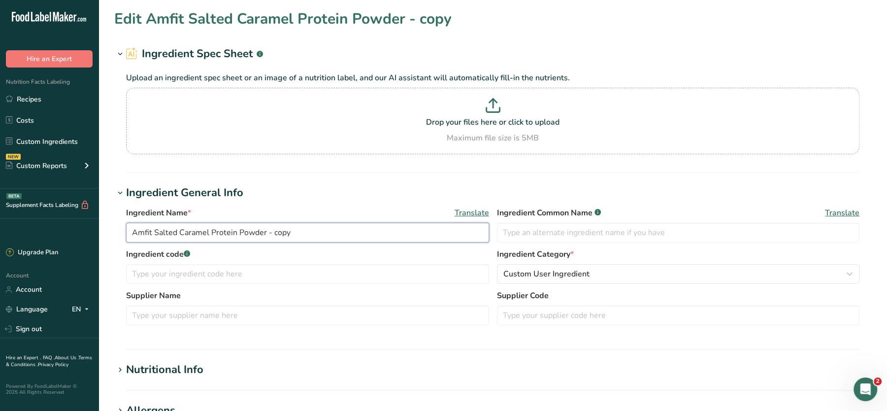
click at [289, 230] on input "Amfit Salted Caramel Protein Powder - copy" at bounding box center [307, 233] width 363 height 20
click at [210, 231] on input "Amfit Salted Caramel Protein Powder" at bounding box center [307, 233] width 363 height 20
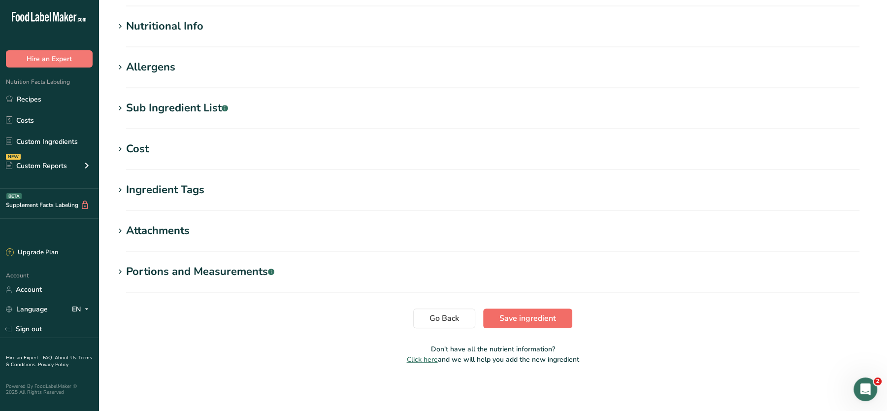
type input "Amfit Vanilla Protein Powder"
click at [541, 314] on span "Save ingredient" at bounding box center [527, 318] width 57 height 12
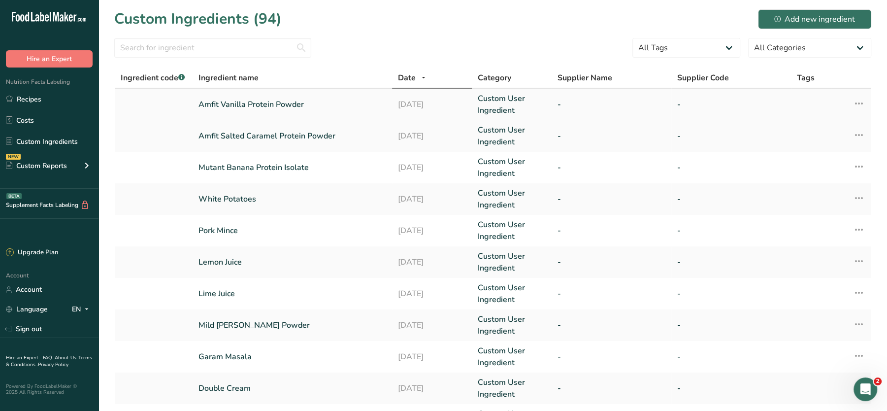
click at [859, 99] on icon at bounding box center [859, 104] width 12 height 18
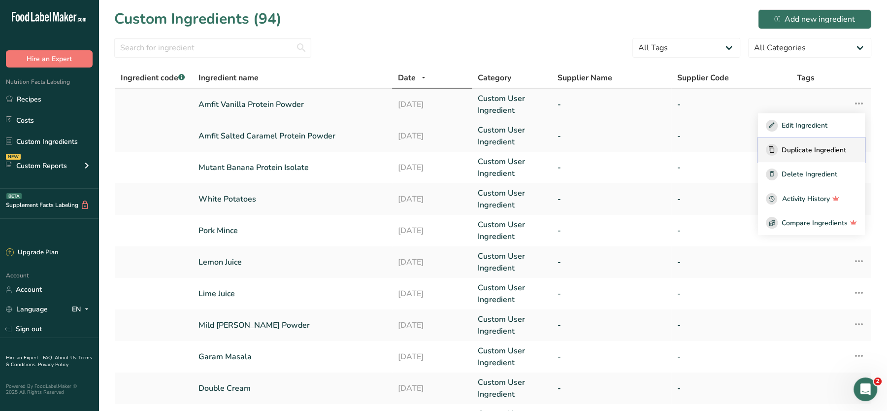
click at [805, 148] on span "Duplicate Ingredient" at bounding box center [813, 150] width 64 height 10
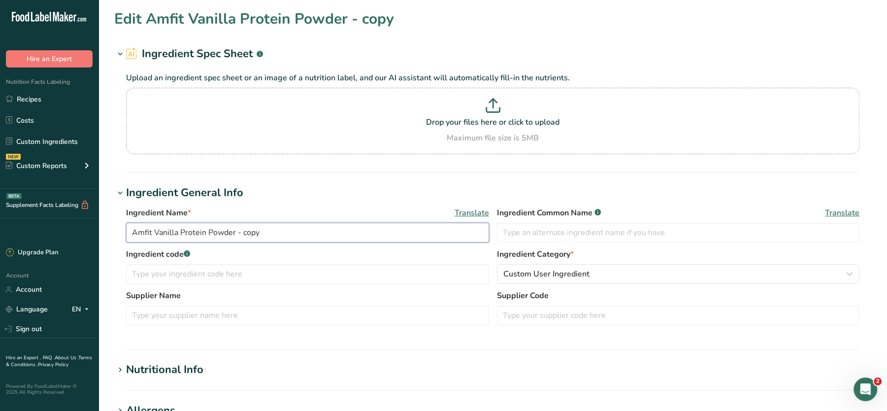
drag, startPoint x: 154, startPoint y: 235, endPoint x: 99, endPoint y: 231, distance: 54.8
click at [99, 231] on section "Edit Amfit Vanilla Protein Powder - copy Ingredient Spec Sheet .a-a{fill:#34736…" at bounding box center [492, 361] width 788 height 723
drag, startPoint x: 289, startPoint y: 232, endPoint x: 385, endPoint y: 233, distance: 96.5
click at [385, 233] on input "Applied Nutrition Strawberry Protein Powder - copy" at bounding box center [307, 233] width 363 height 20
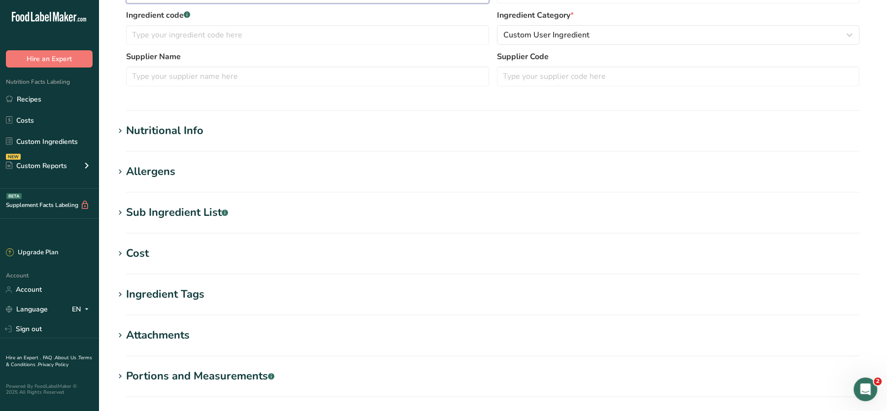
scroll to position [343, 0]
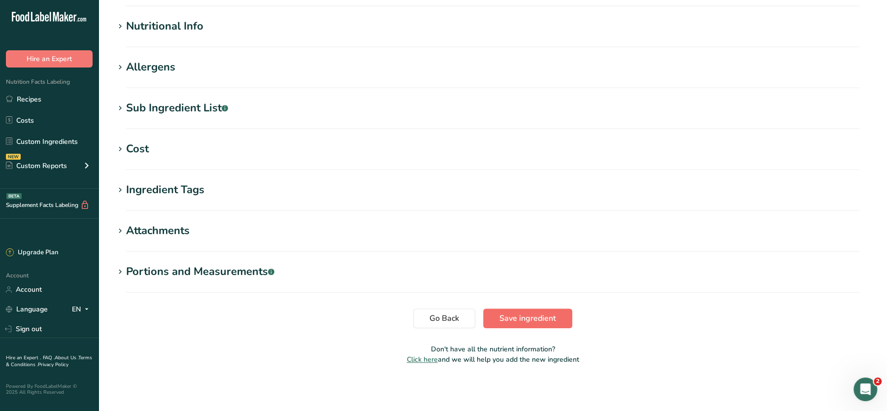
type input "Applied Nutrition Strawberry Protein Powder"
click at [506, 319] on span "Save ingredient" at bounding box center [527, 318] width 57 height 12
